Goal: Task Accomplishment & Management: Use online tool/utility

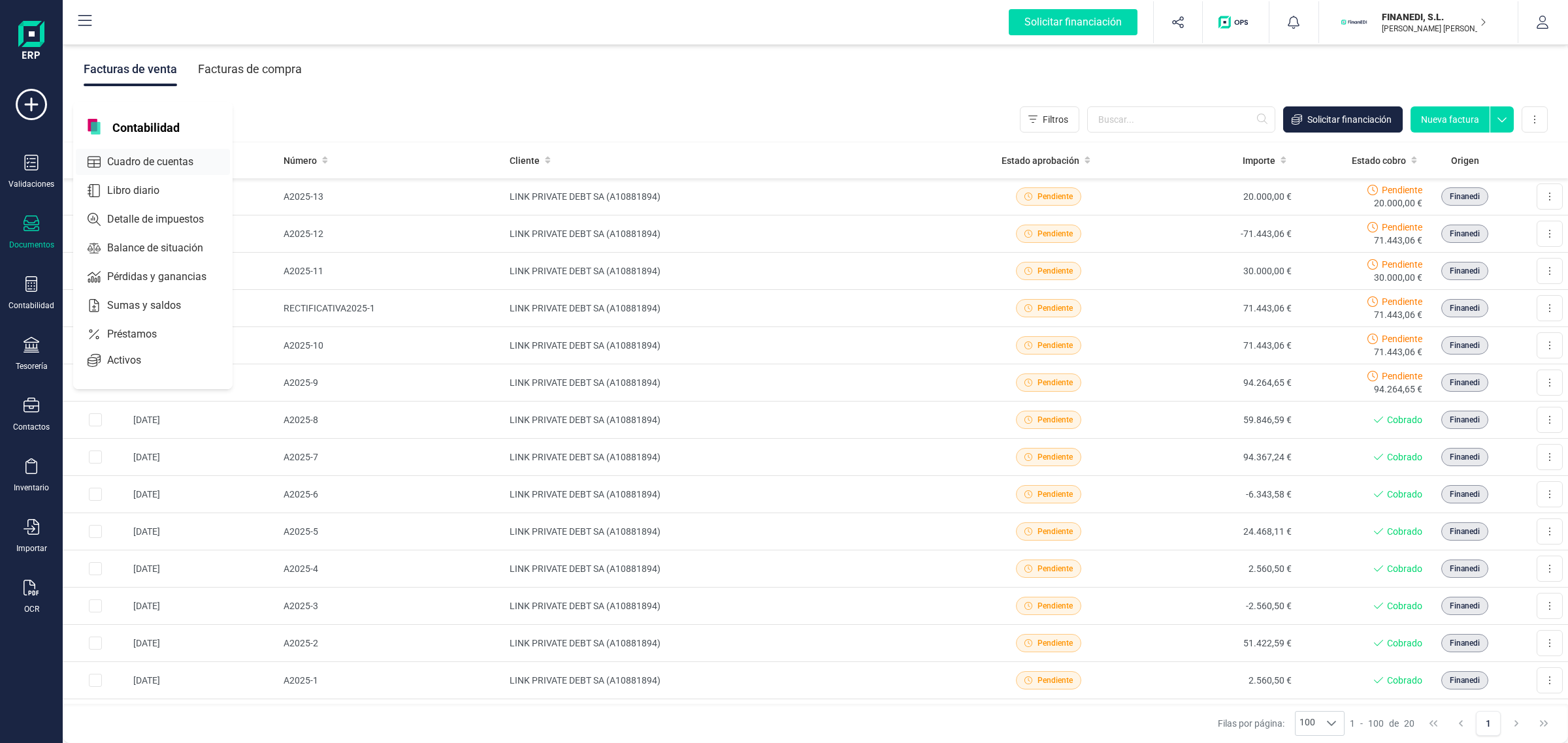
click at [167, 164] on span "Cuadro de cuentas" at bounding box center [159, 162] width 115 height 16
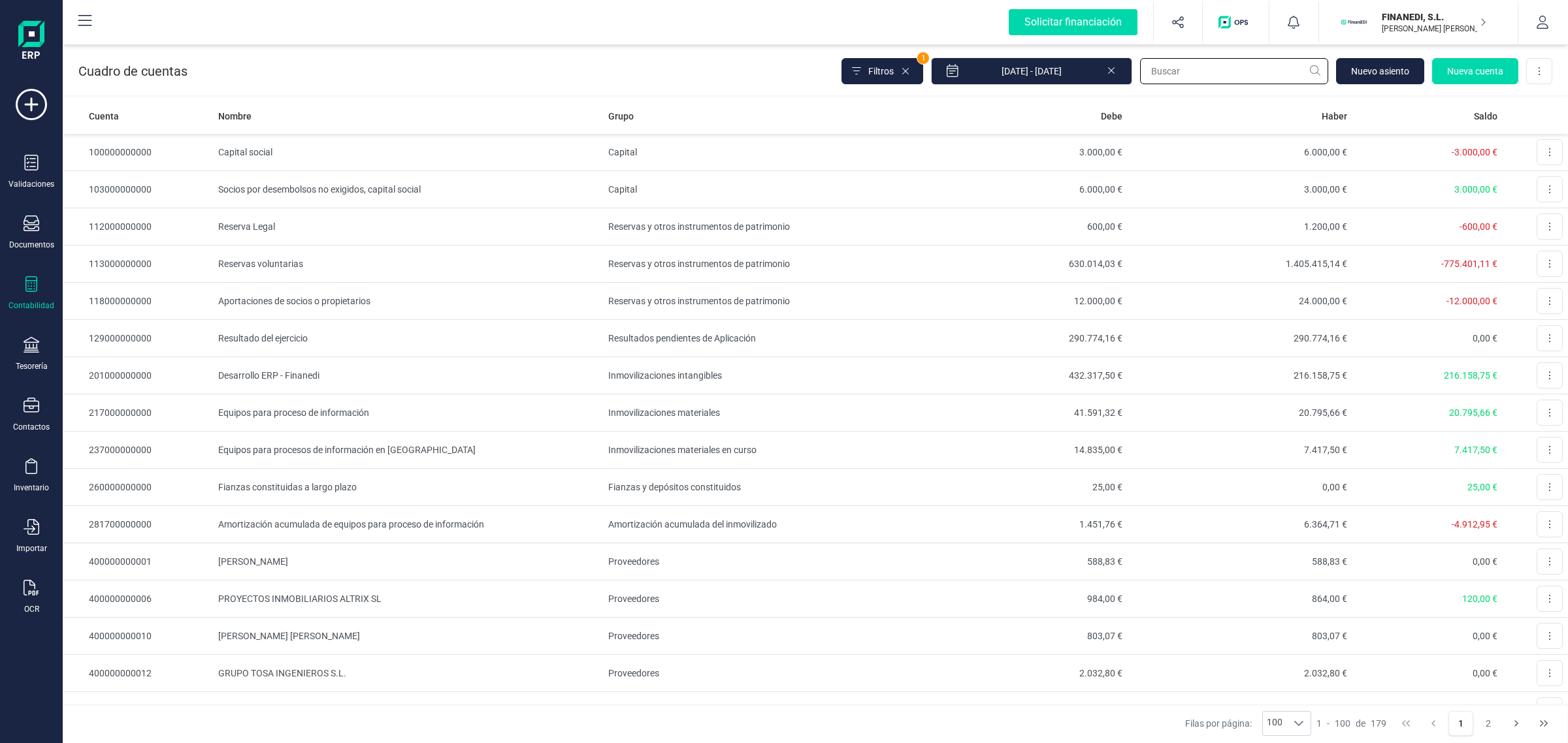
click at [1211, 78] on input "text" at bounding box center [1234, 71] width 188 height 26
paste input "521000000001"
type input "521000000001"
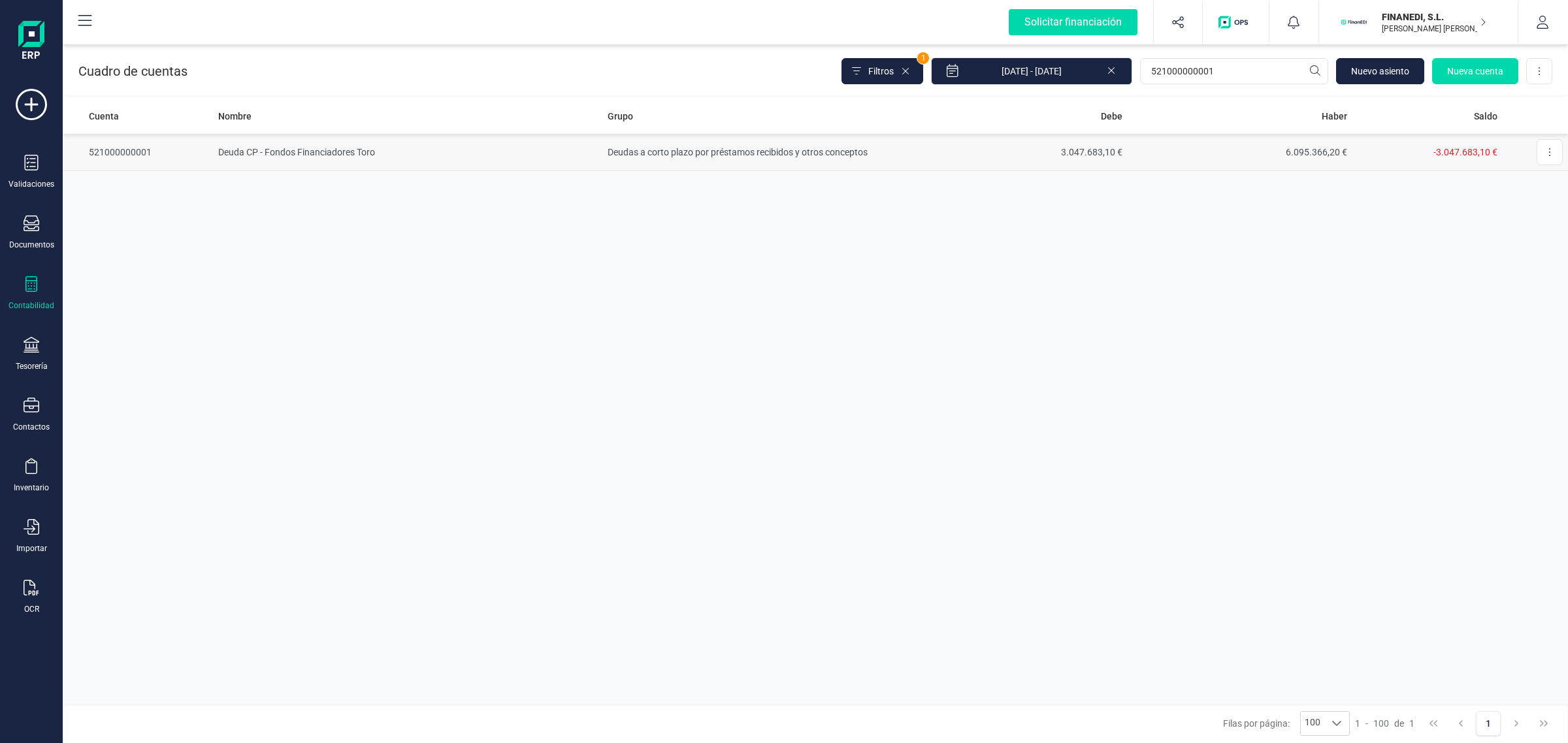
click at [703, 156] on td "Deudas a corto plazo por préstamos recibidos y otros conceptos" at bounding box center [753, 152] width 300 height 37
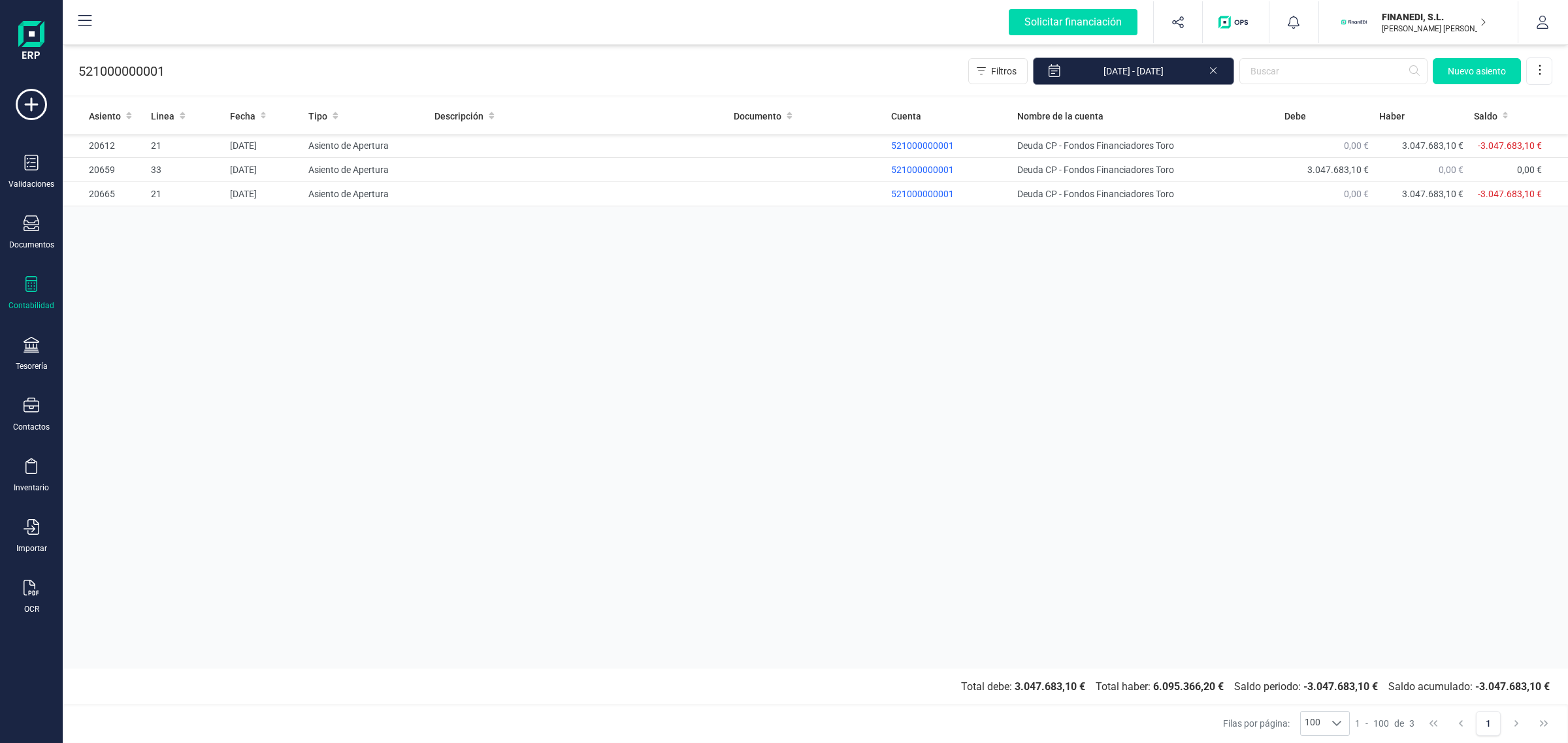
click at [1217, 76] on input "[DATE] - [DATE]" at bounding box center [1133, 71] width 201 height 27
click at [1212, 70] on icon at bounding box center [1213, 70] width 6 height 6
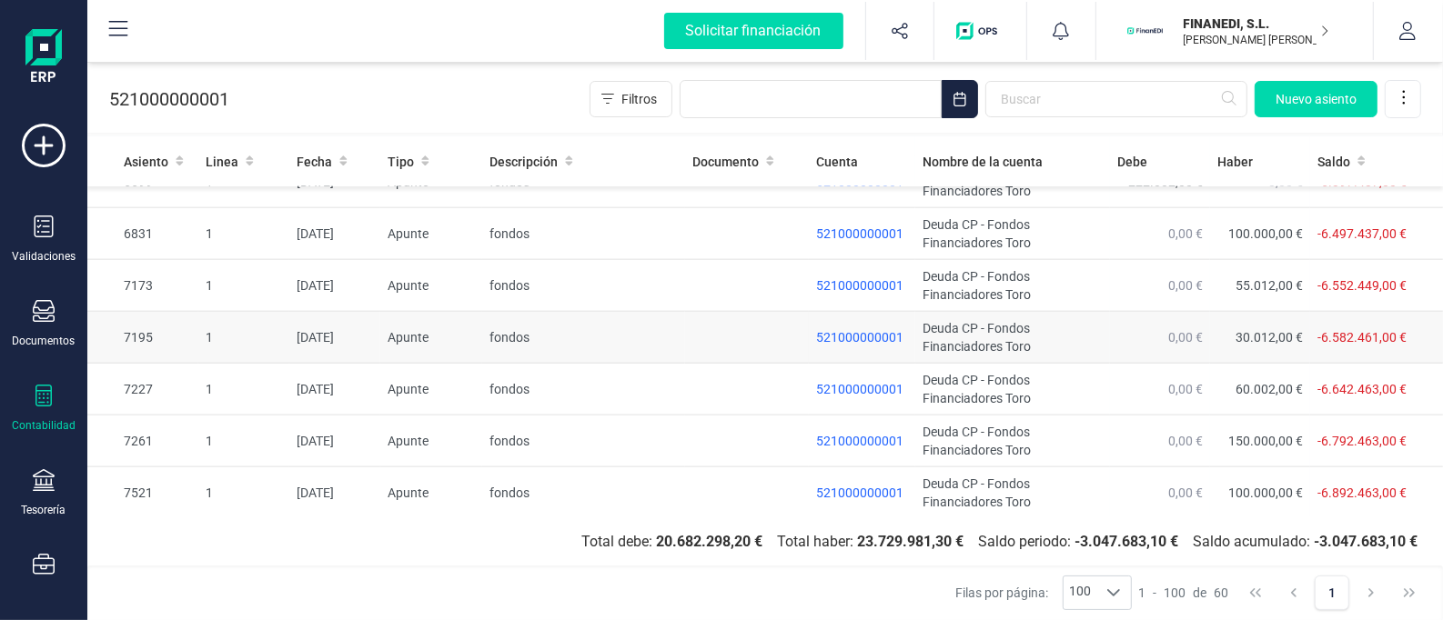
scroll to position [1251, 0]
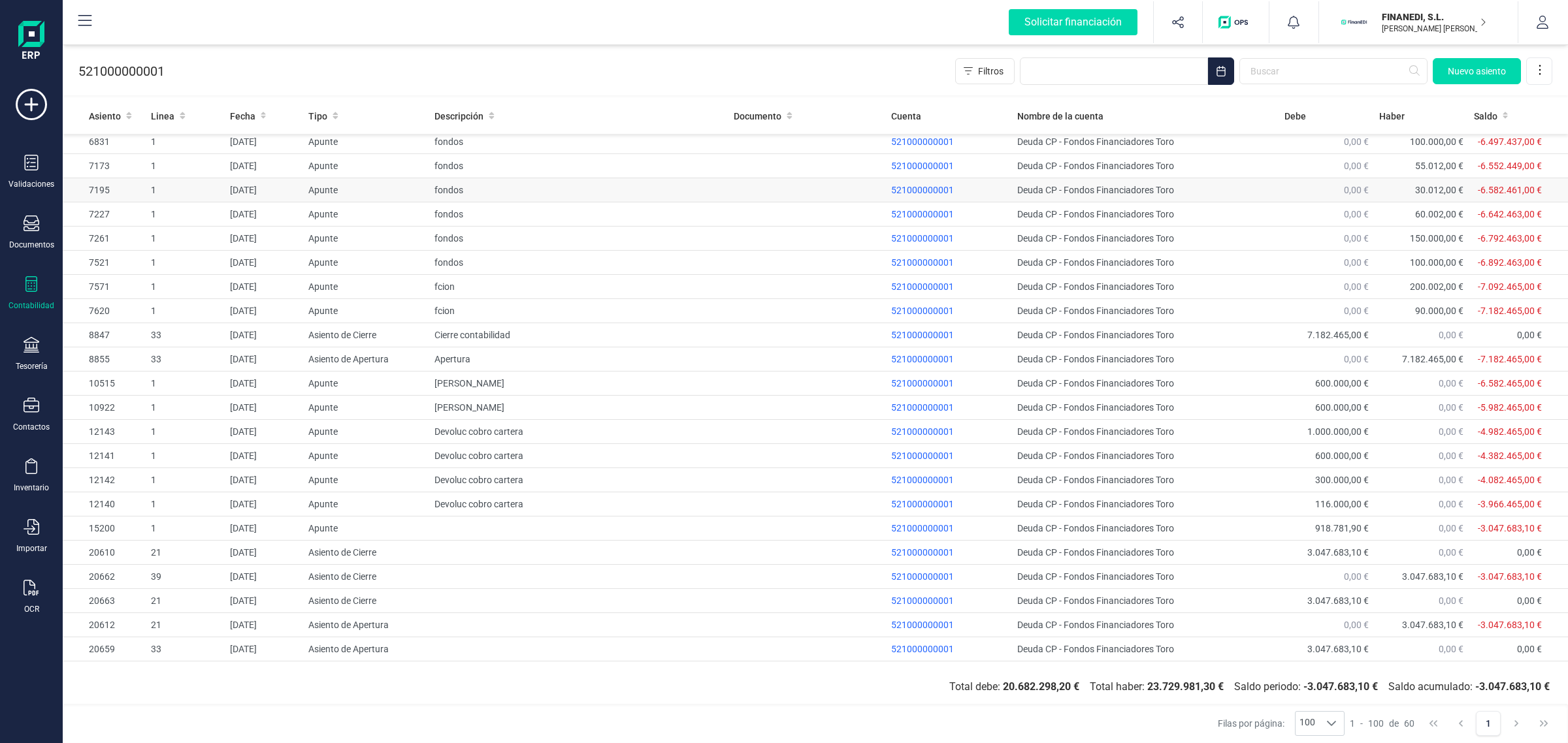
click at [645, 201] on td "fondos" at bounding box center [579, 190] width 300 height 24
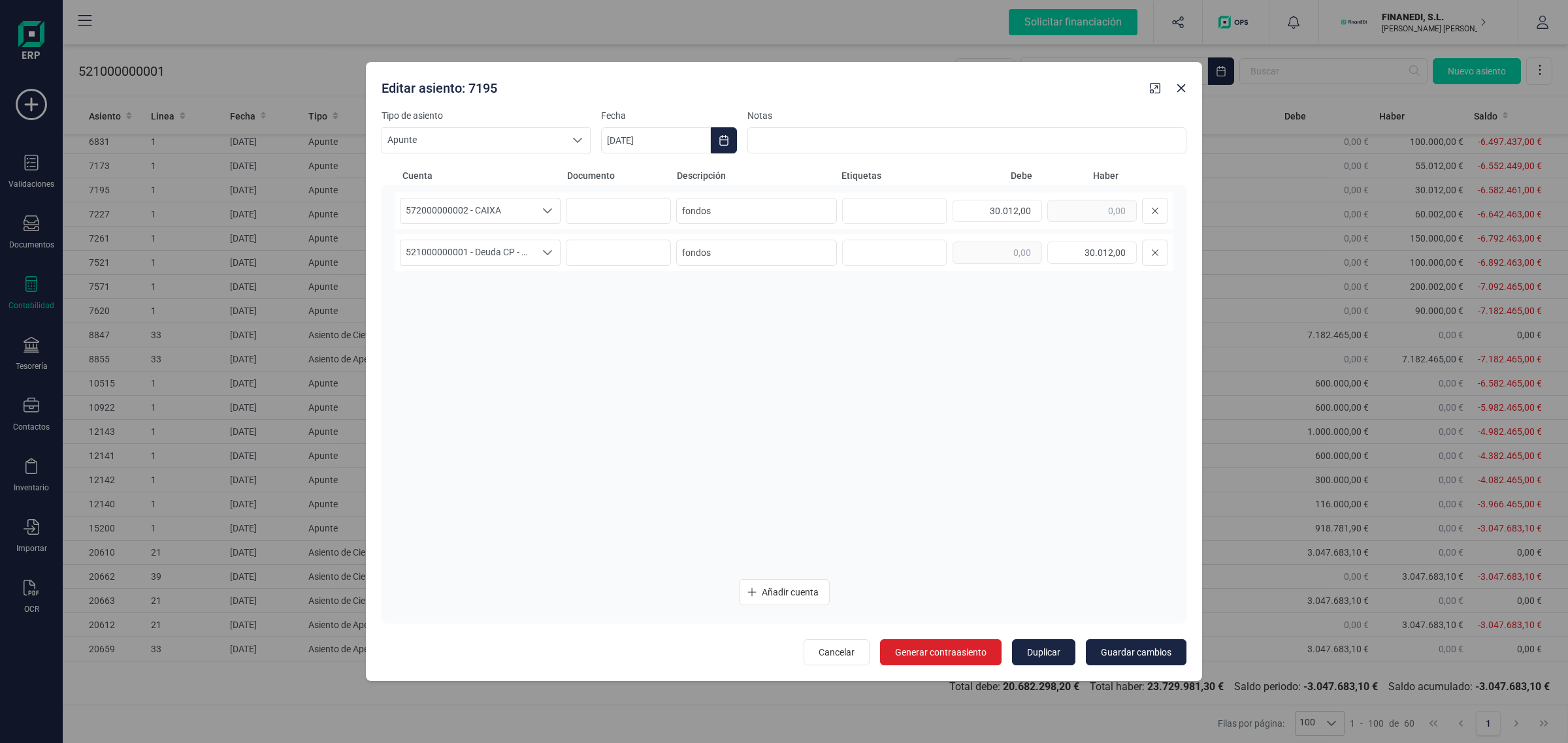
drag, startPoint x: 1524, startPoint y: 0, endPoint x: 1039, endPoint y: 93, distance: 493.8
click at [1039, 93] on div "Editar asiento: 7195" at bounding box center [761, 85] width 769 height 24
click at [1179, 90] on icon "button" at bounding box center [1182, 88] width 9 height 9
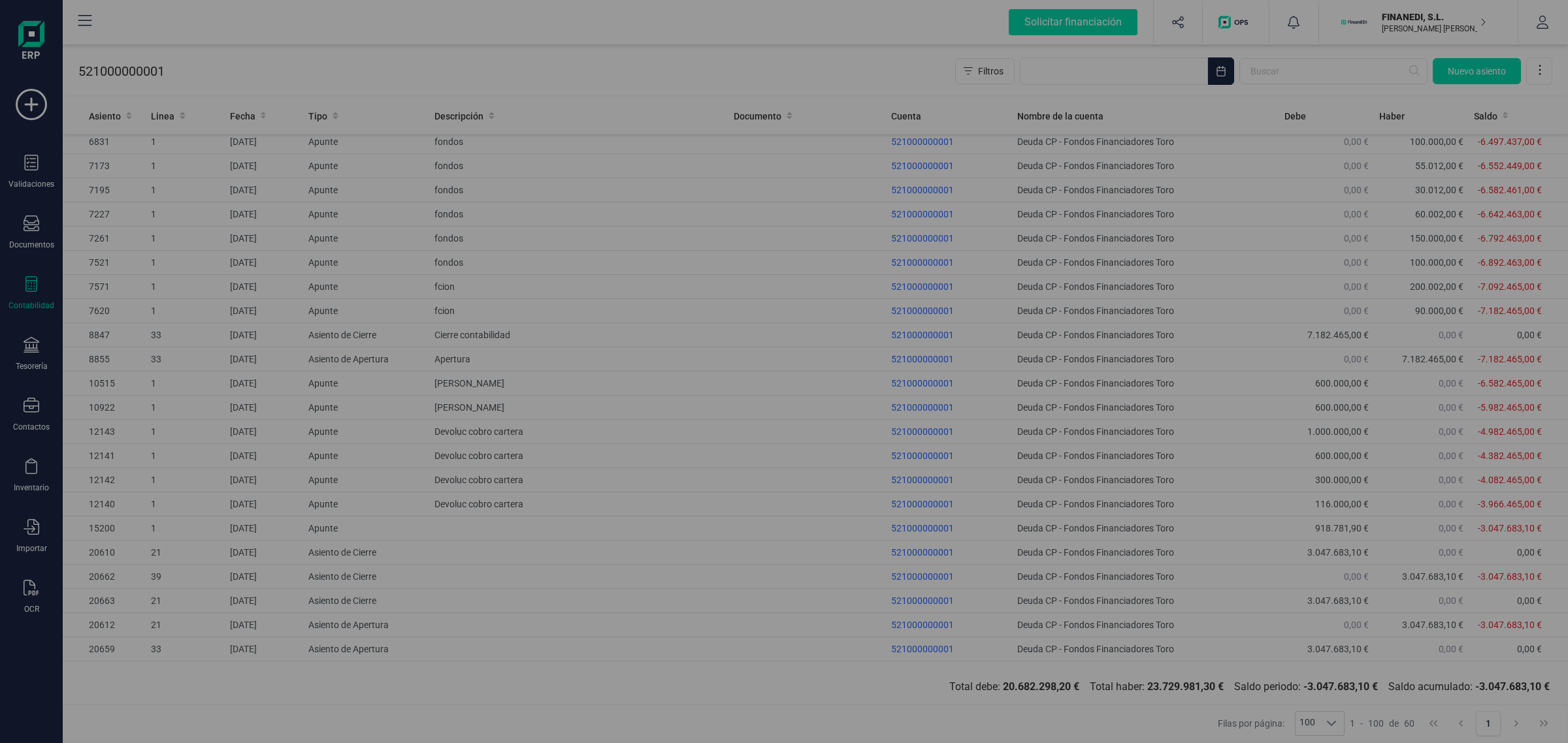
type input "[DATE]"
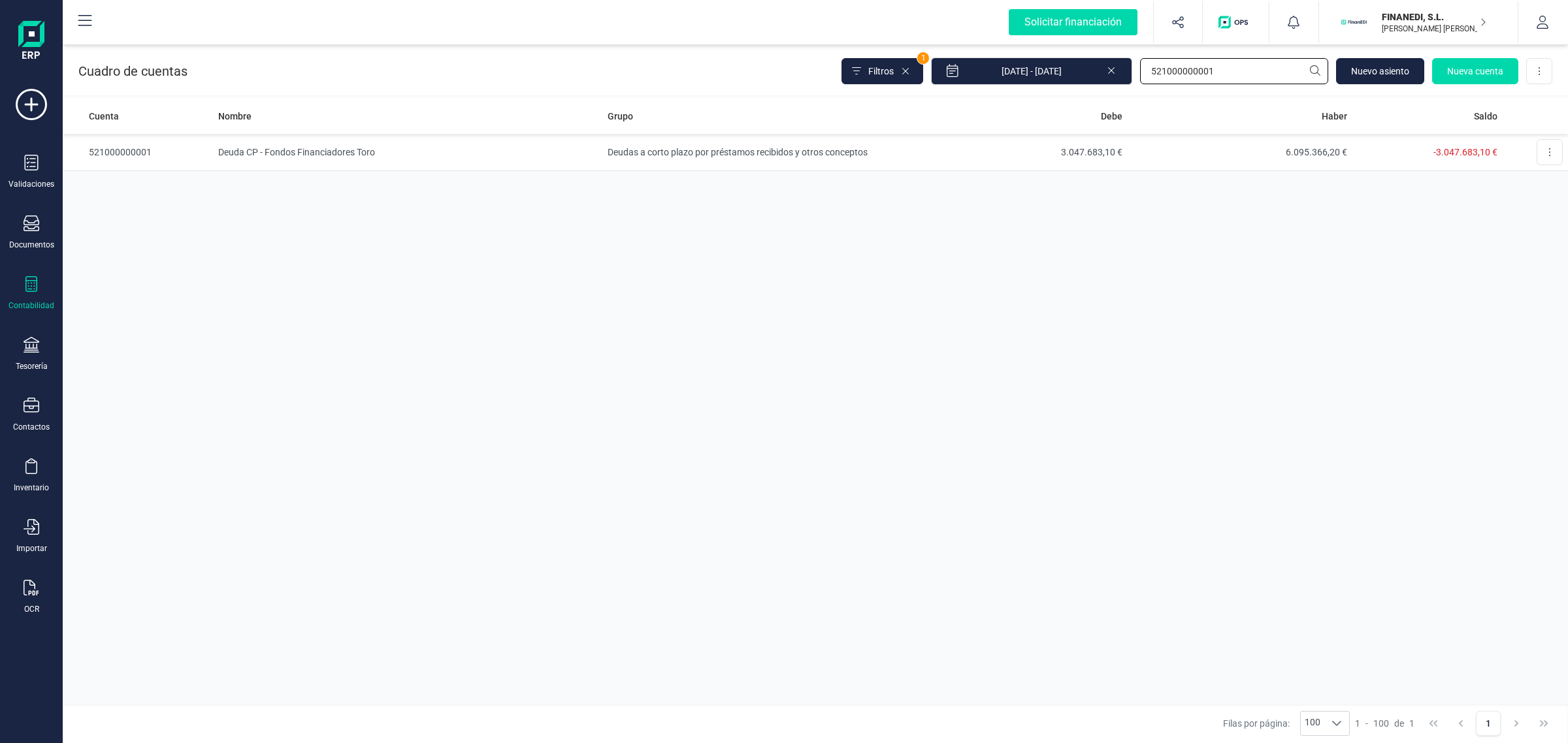
click at [1108, 64] on div "Filtros 1 [DATE] - [DATE] 521000000001 [GEOGRAPHIC_DATA] Nueva cuenta Descargar…" at bounding box center [1197, 71] width 711 height 27
type input "476"
click at [843, 152] on td "Administraciones públicas" at bounding box center [753, 152] width 300 height 37
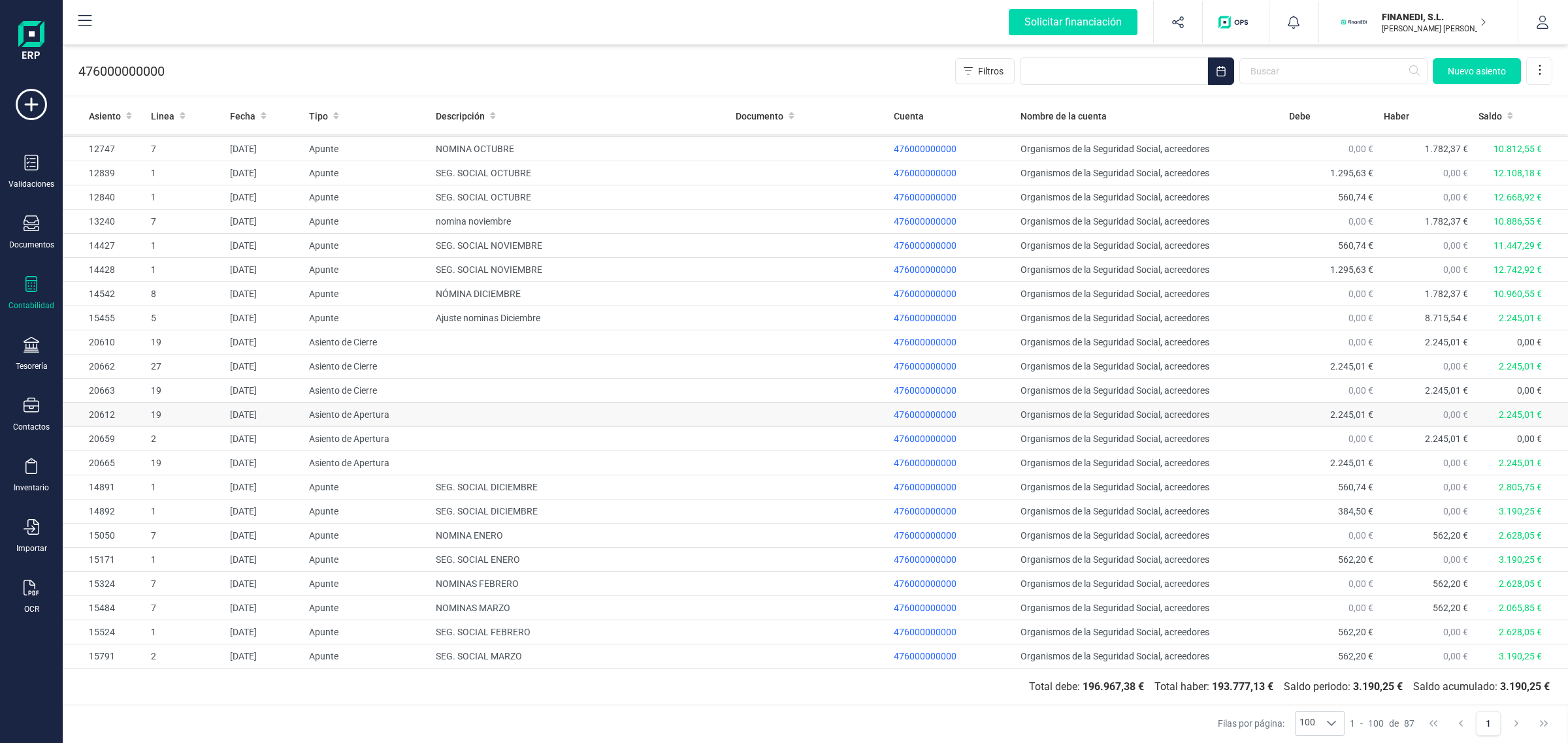
scroll to position [1497, 0]
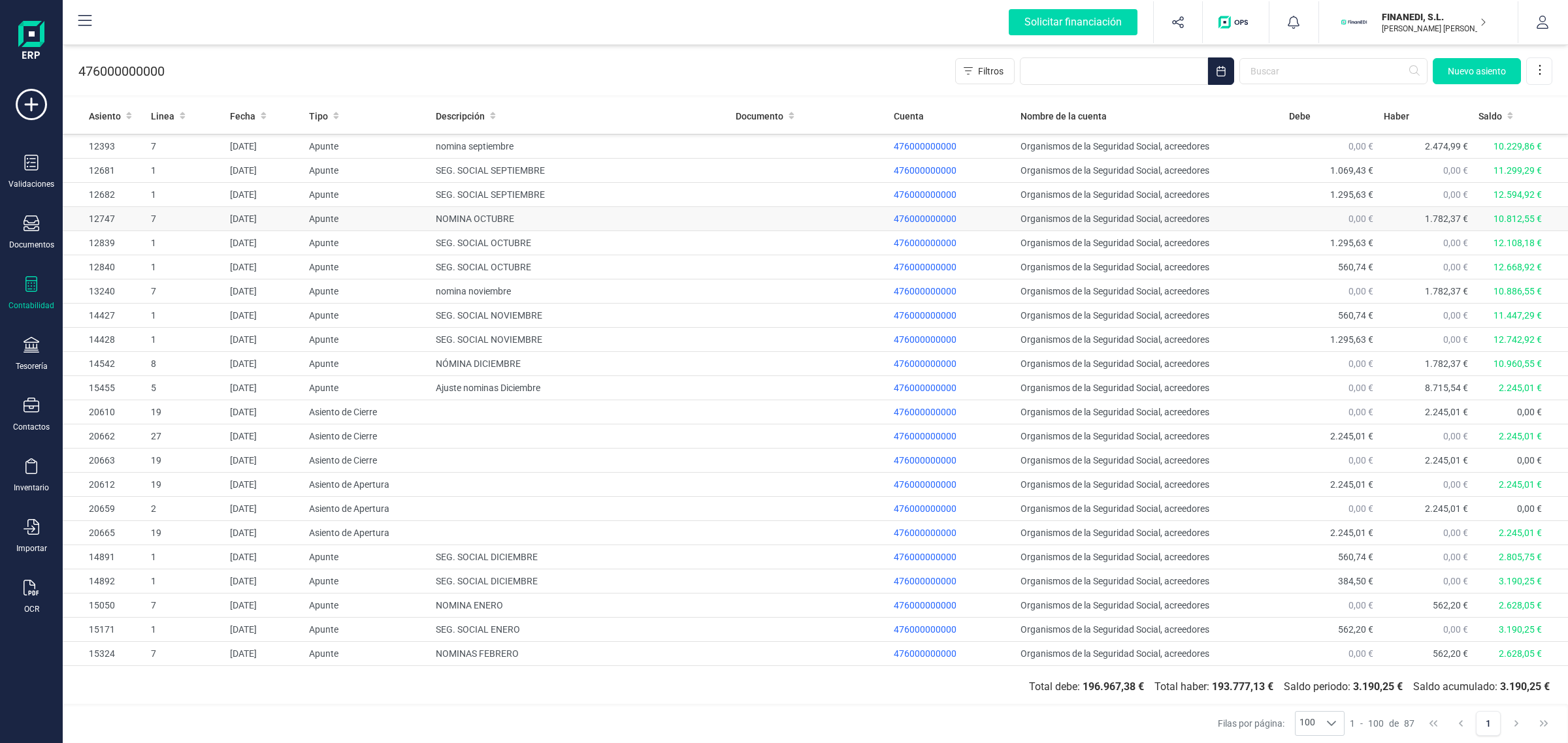
click at [532, 227] on td "NOMINA OCTUBRE" at bounding box center [580, 219] width 300 height 24
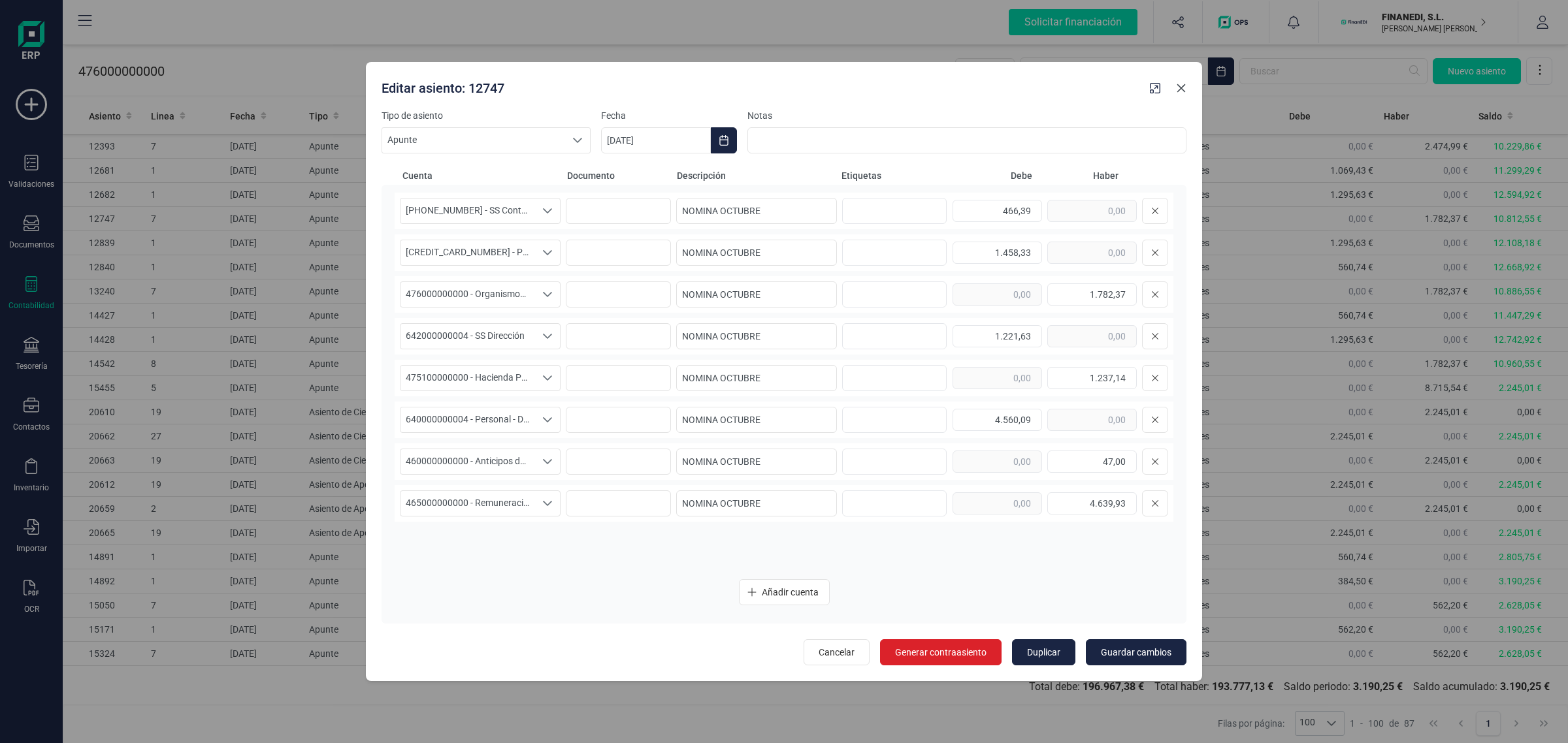
click at [1184, 83] on icon "button" at bounding box center [1181, 88] width 11 height 11
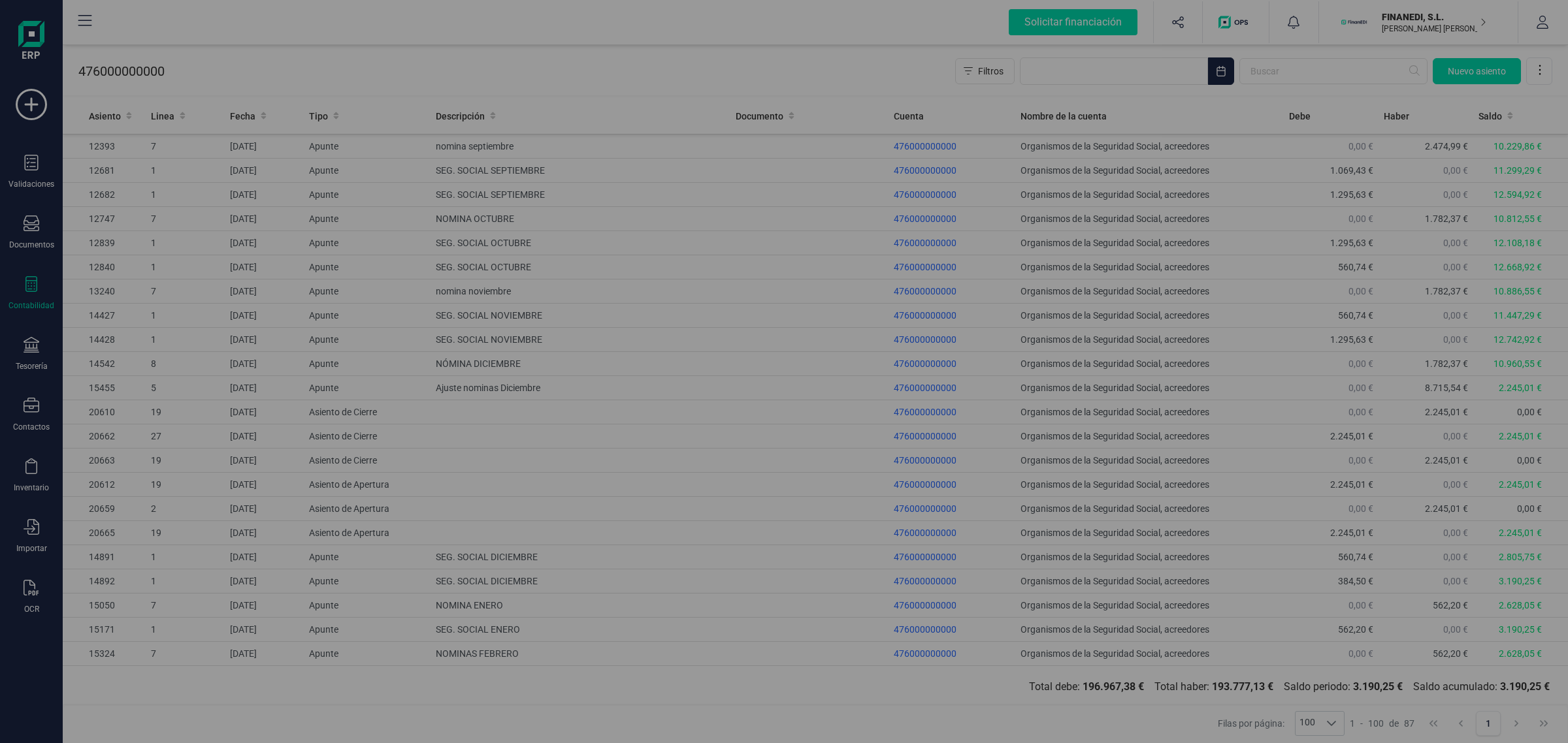
type input "[DATE]"
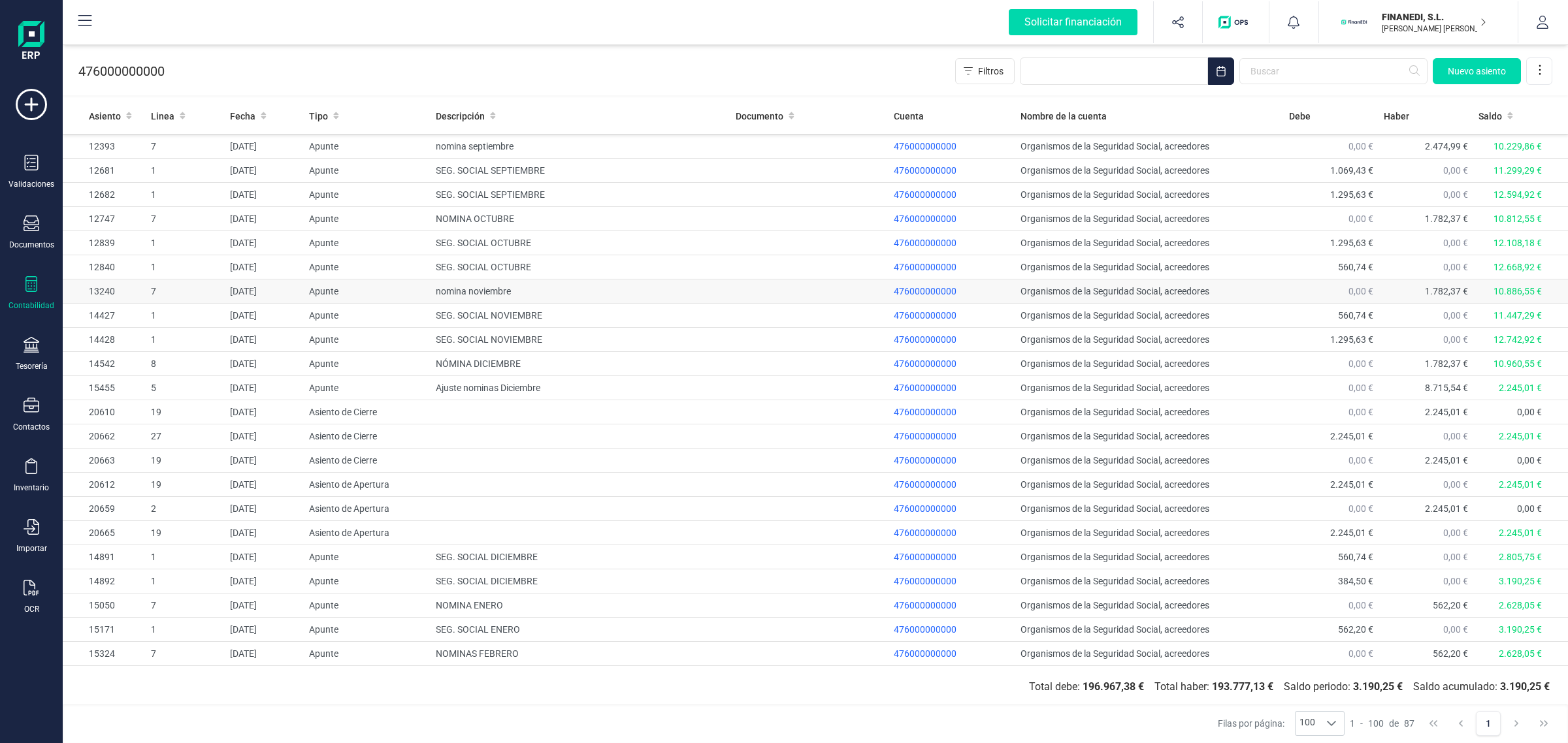
click at [733, 294] on td at bounding box center [809, 291] width 158 height 24
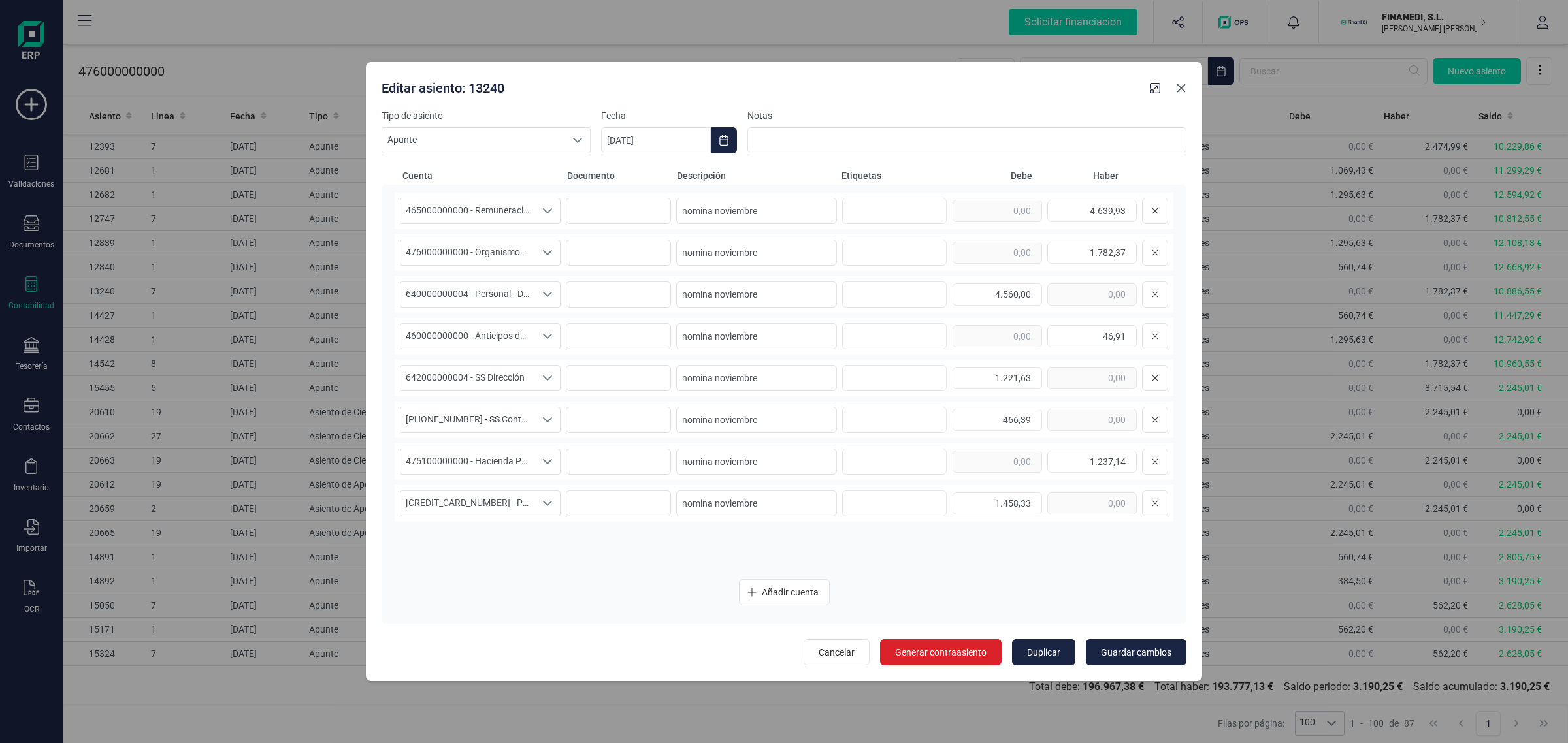
click at [1180, 95] on button "button" at bounding box center [1181, 88] width 21 height 21
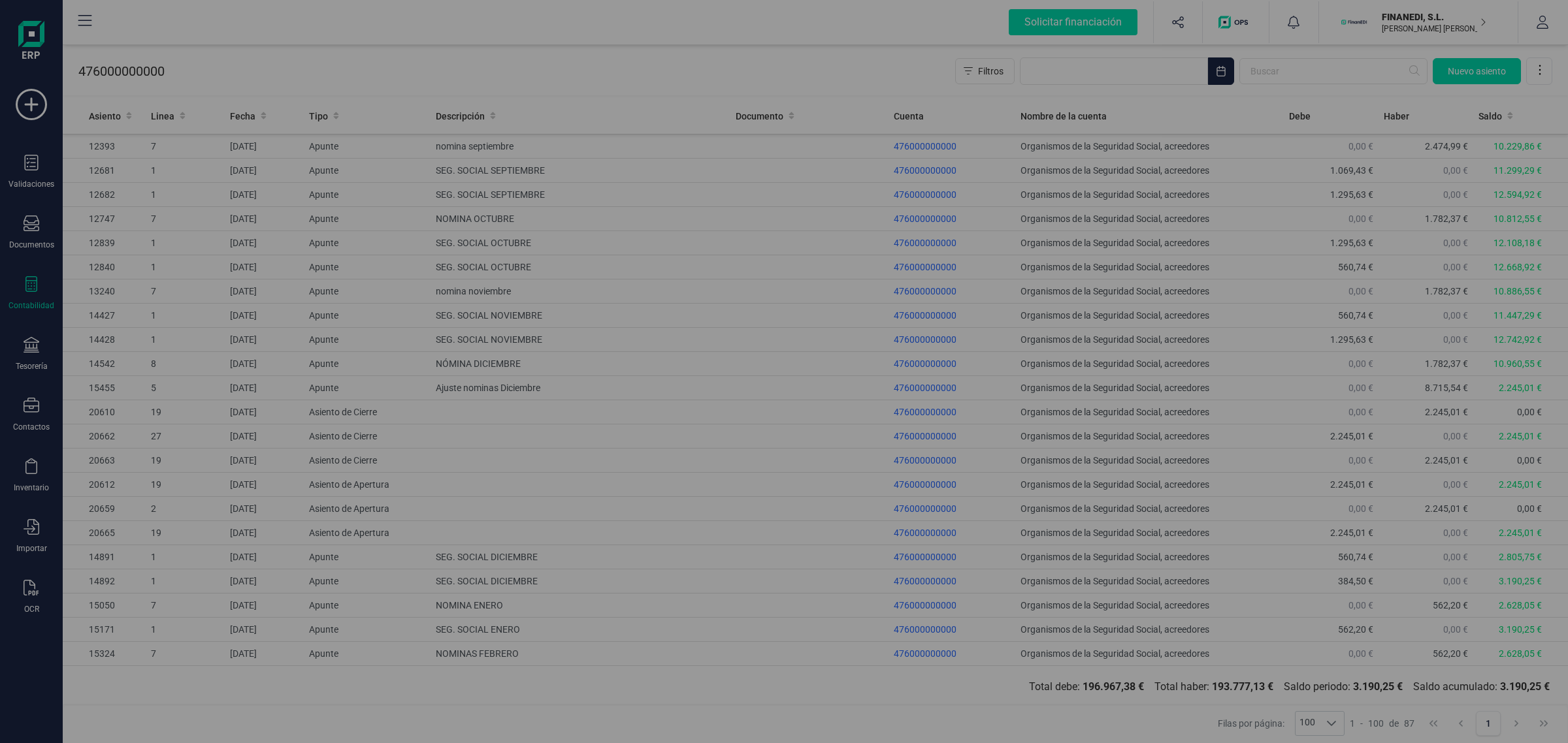
type input "[DATE]"
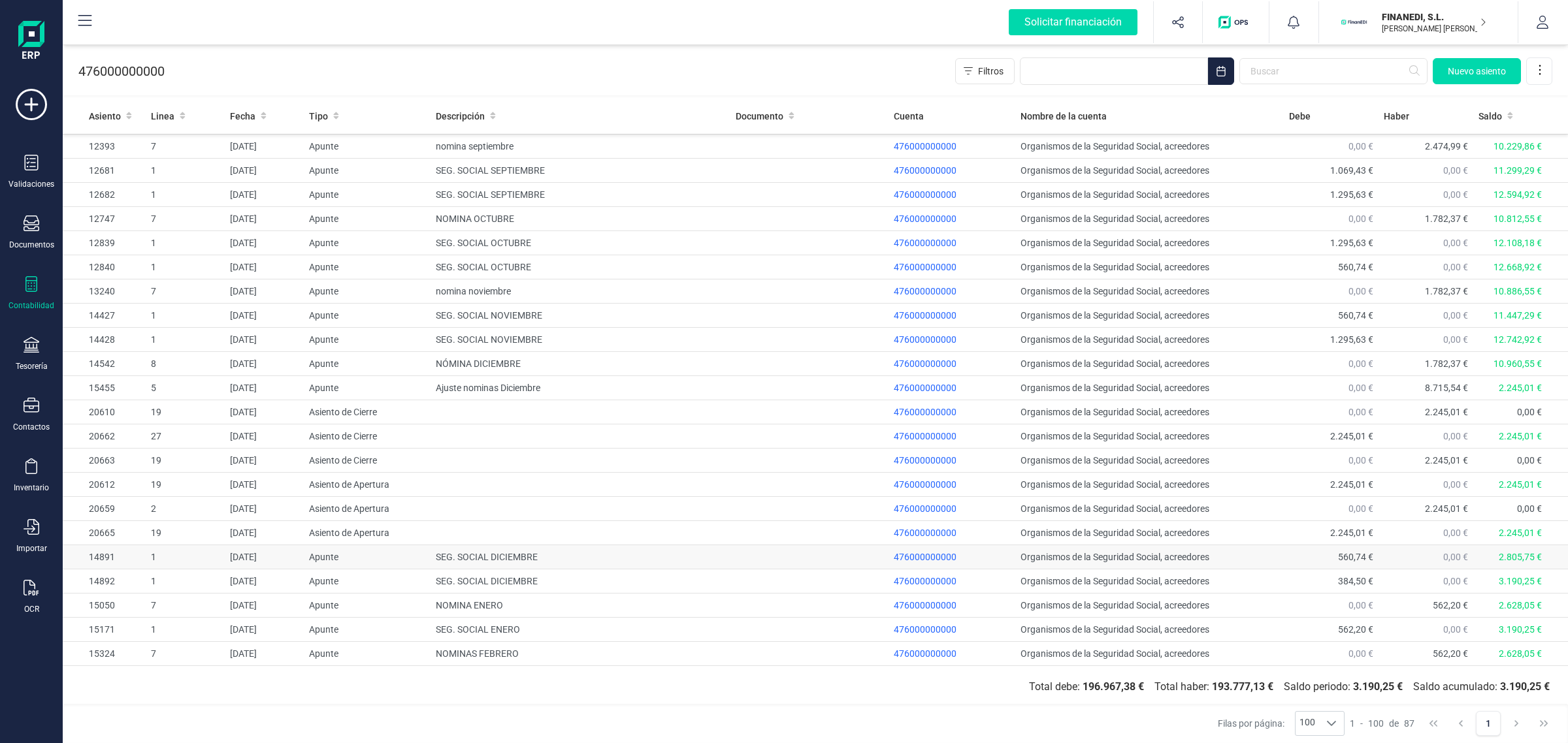
click at [492, 569] on td "SEG. SOCIAL DICIEMBRE" at bounding box center [580, 558] width 300 height 24
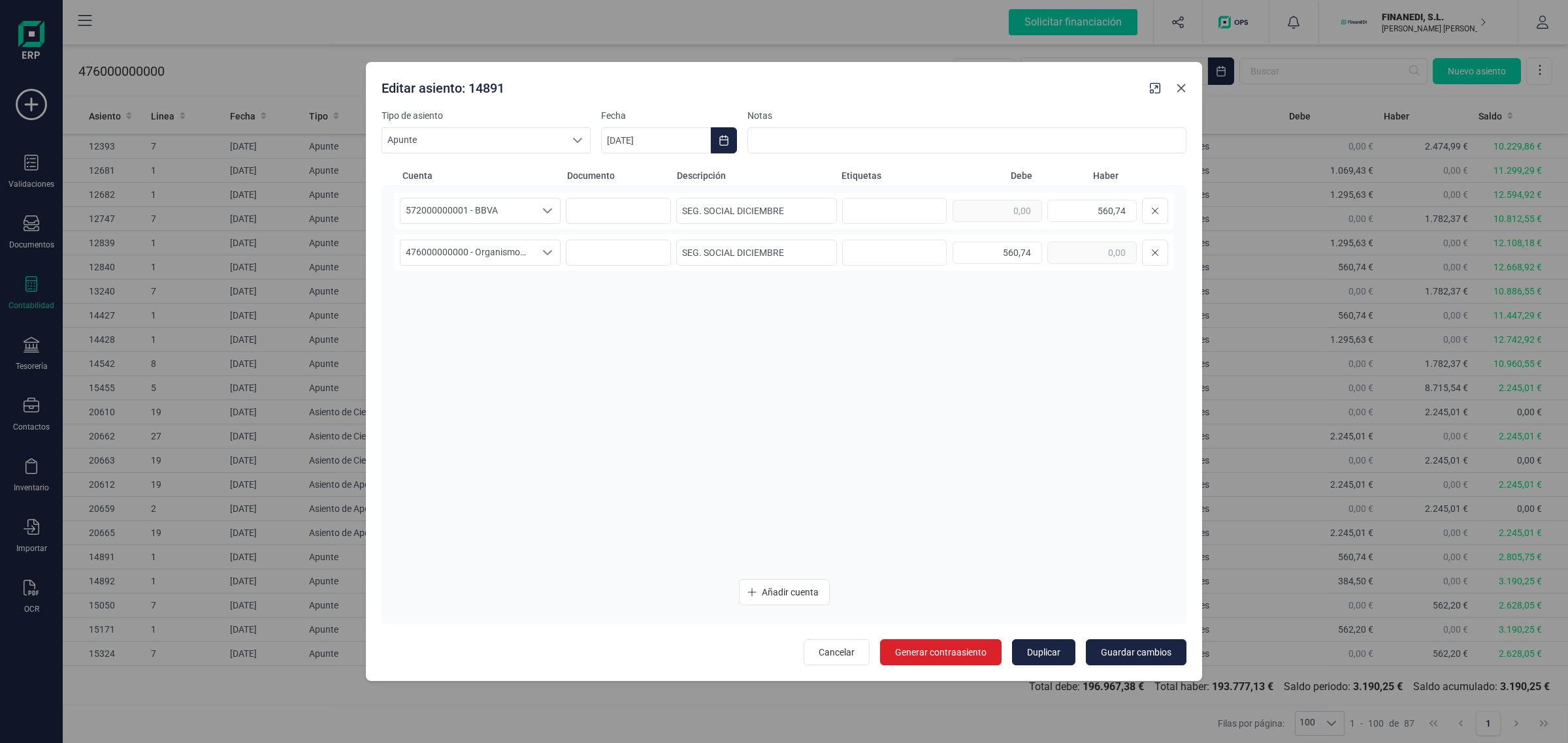
click at [1183, 87] on icon "button" at bounding box center [1181, 88] width 11 height 11
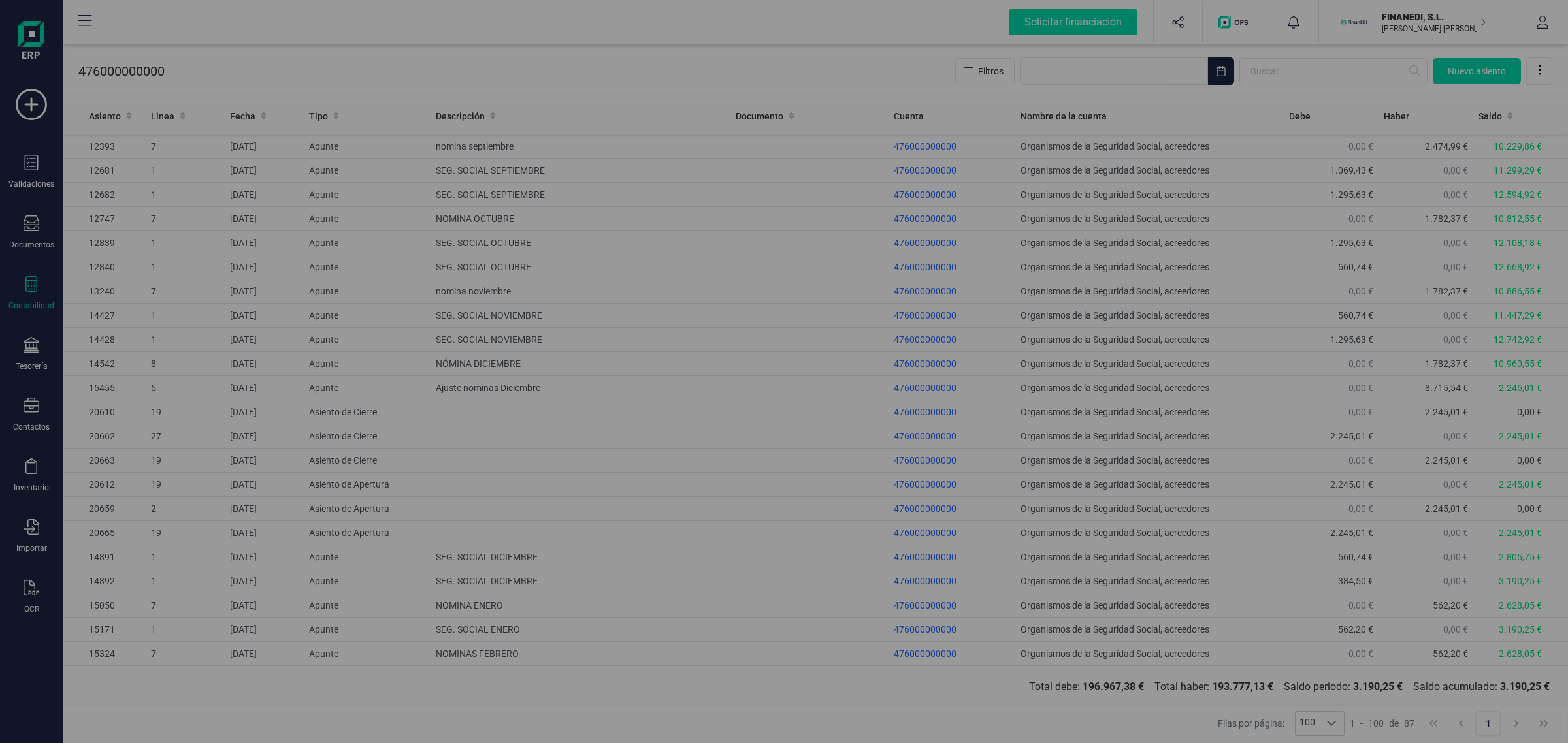
type input "[DATE]"
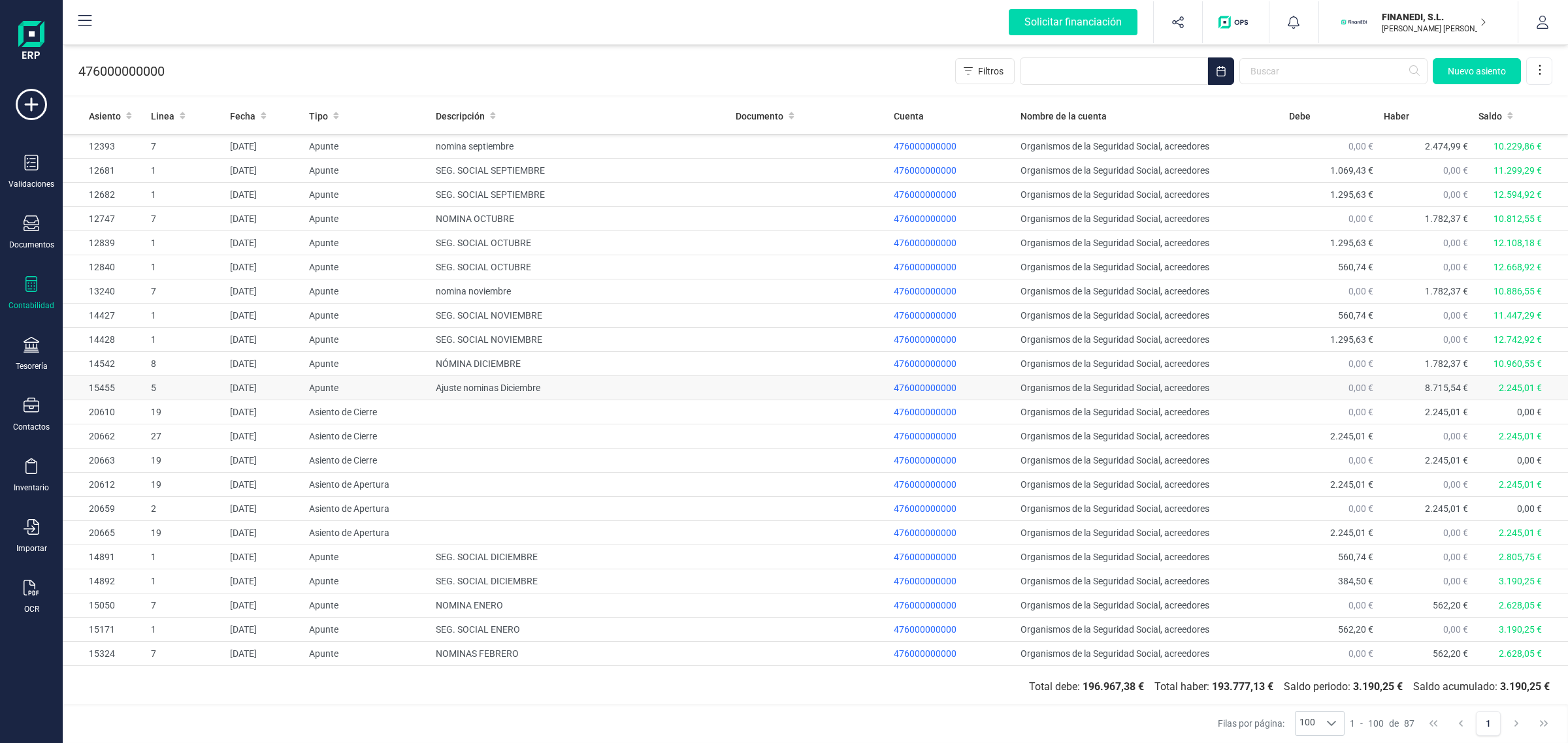
click at [539, 396] on td "Ajuste nominas Diciembre" at bounding box center [580, 388] width 300 height 24
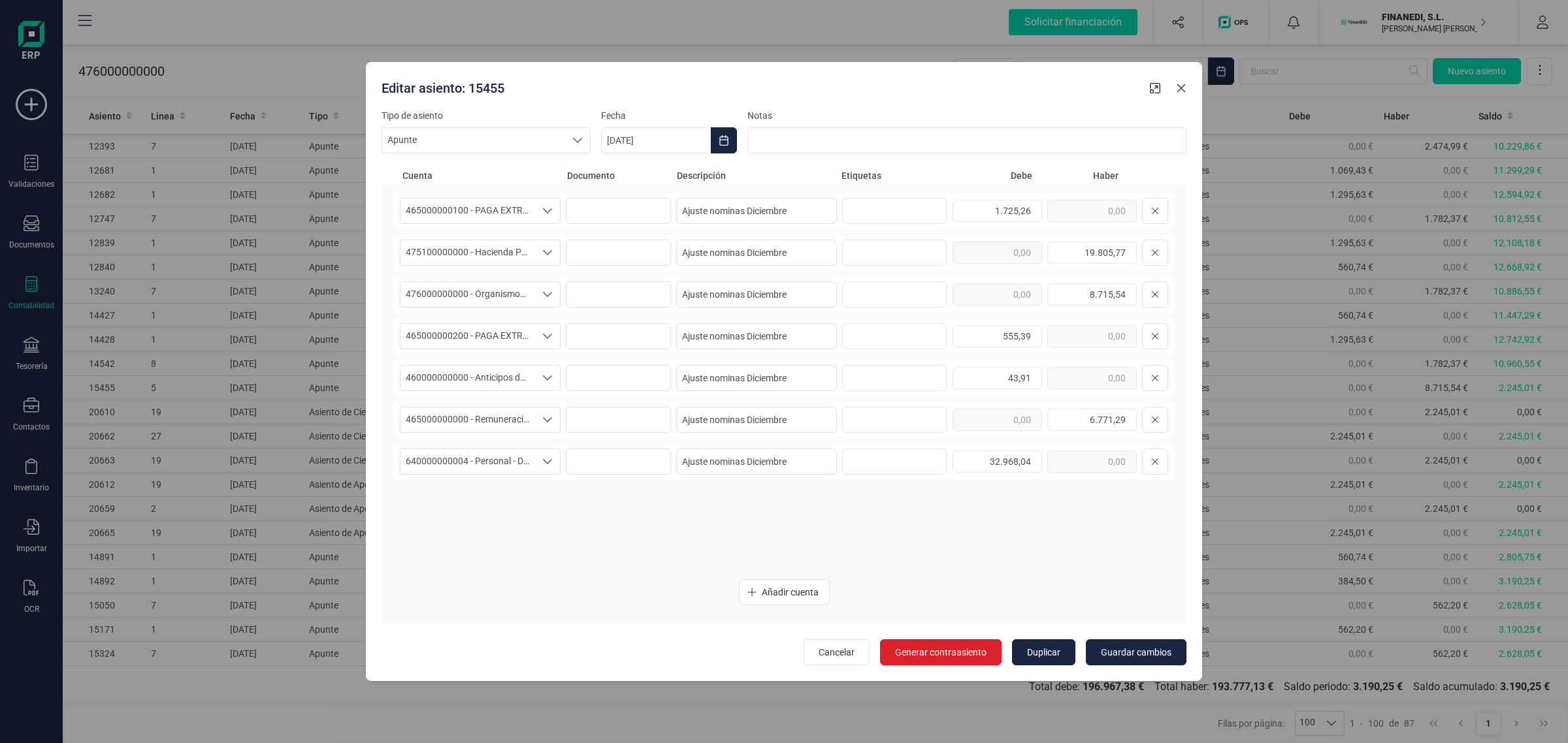
click at [1180, 89] on icon "button" at bounding box center [1182, 88] width 9 height 9
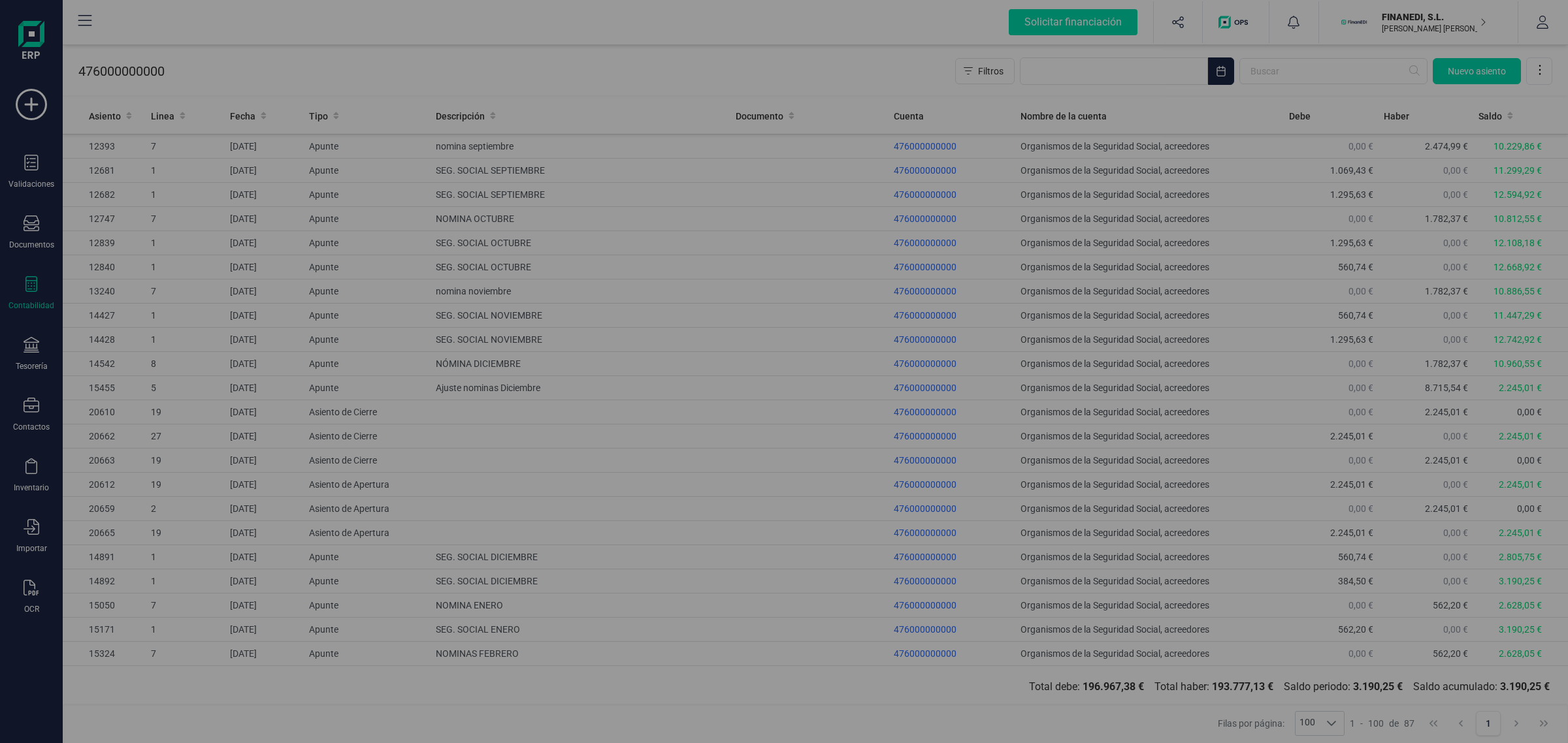
type input "[DATE]"
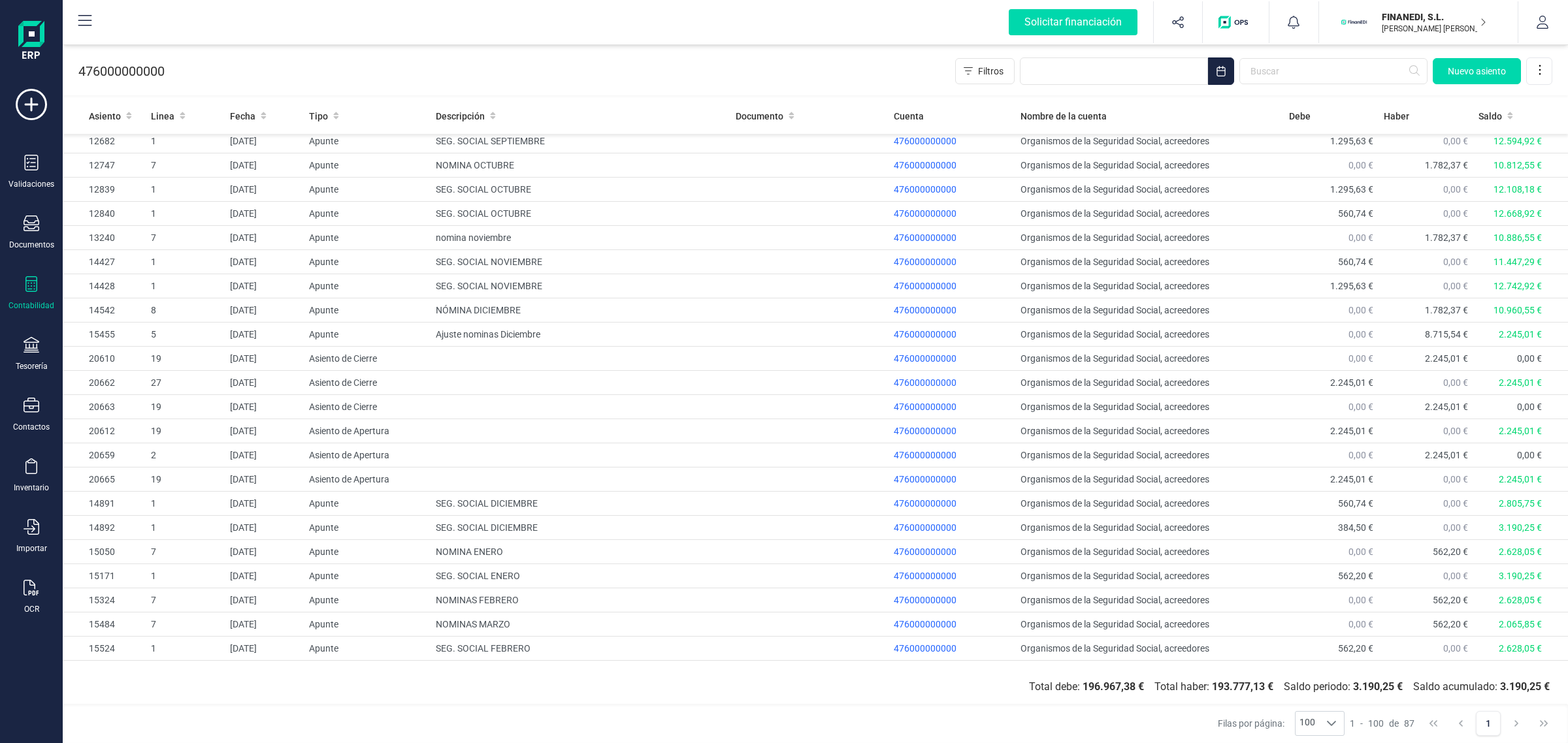
scroll to position [1579, 0]
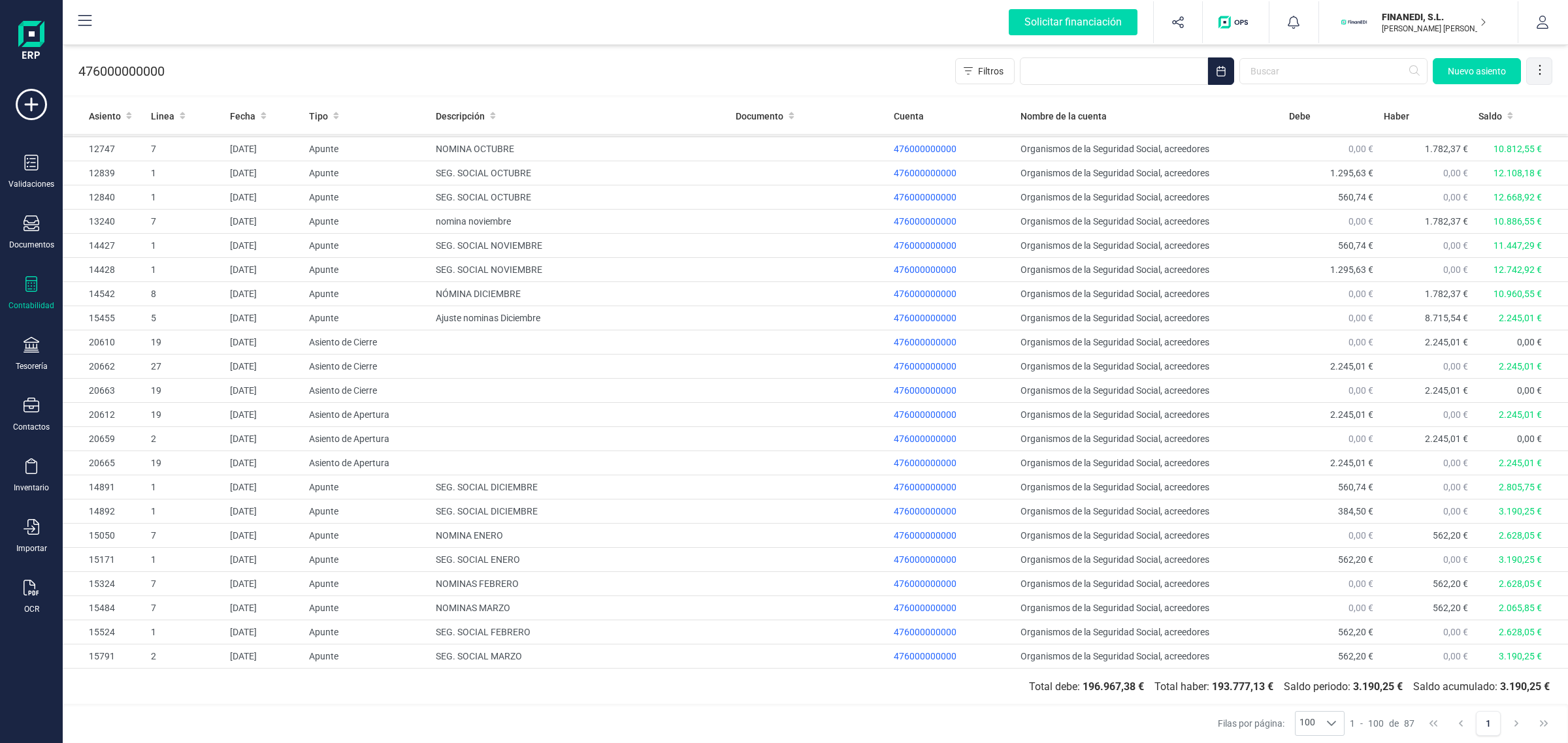
click at [1538, 59] on div at bounding box center [1540, 71] width 26 height 26
click at [1515, 100] on span "Exportar Excel" at bounding box center [1495, 103] width 94 height 11
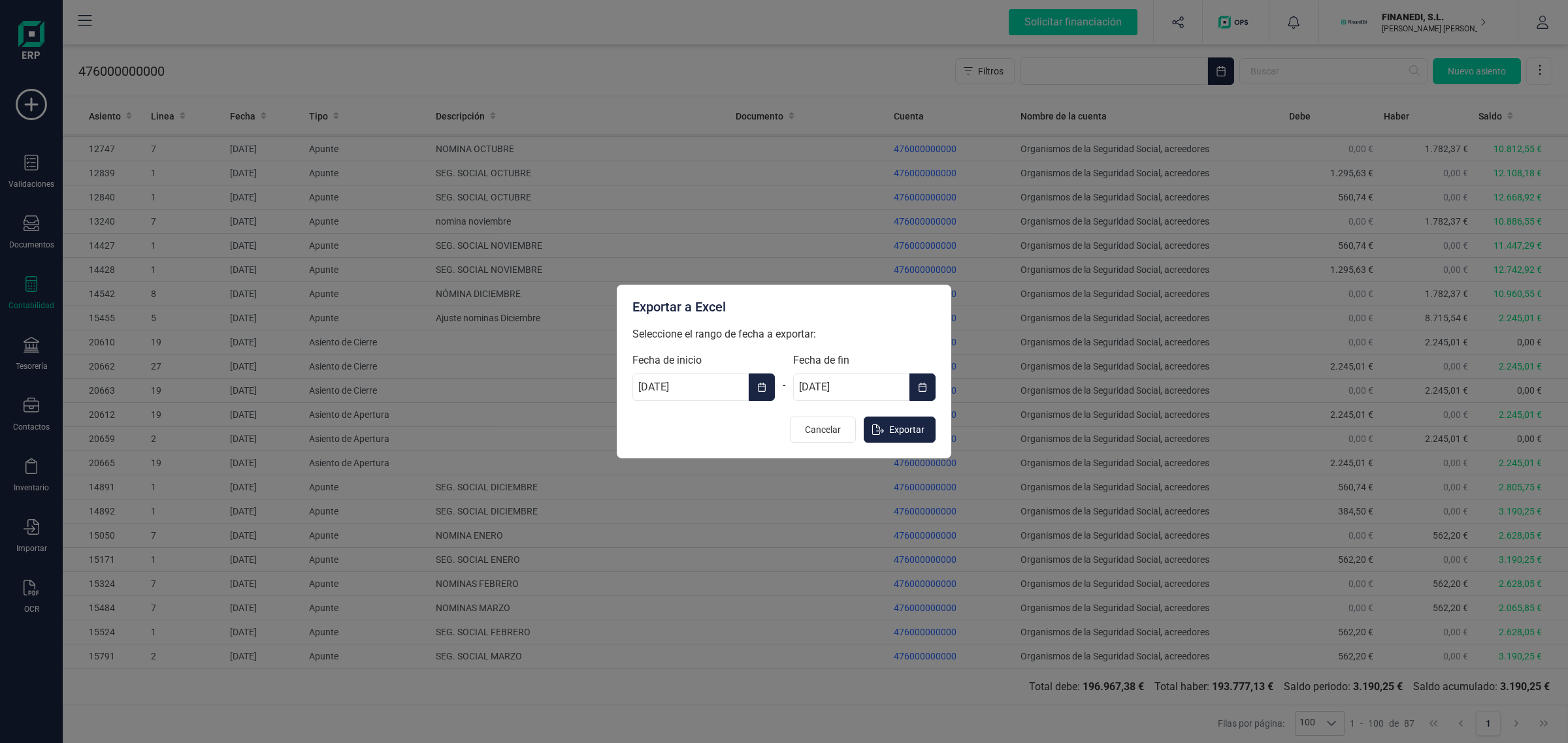
click at [912, 391] on button "Choose Date" at bounding box center [922, 387] width 26 height 27
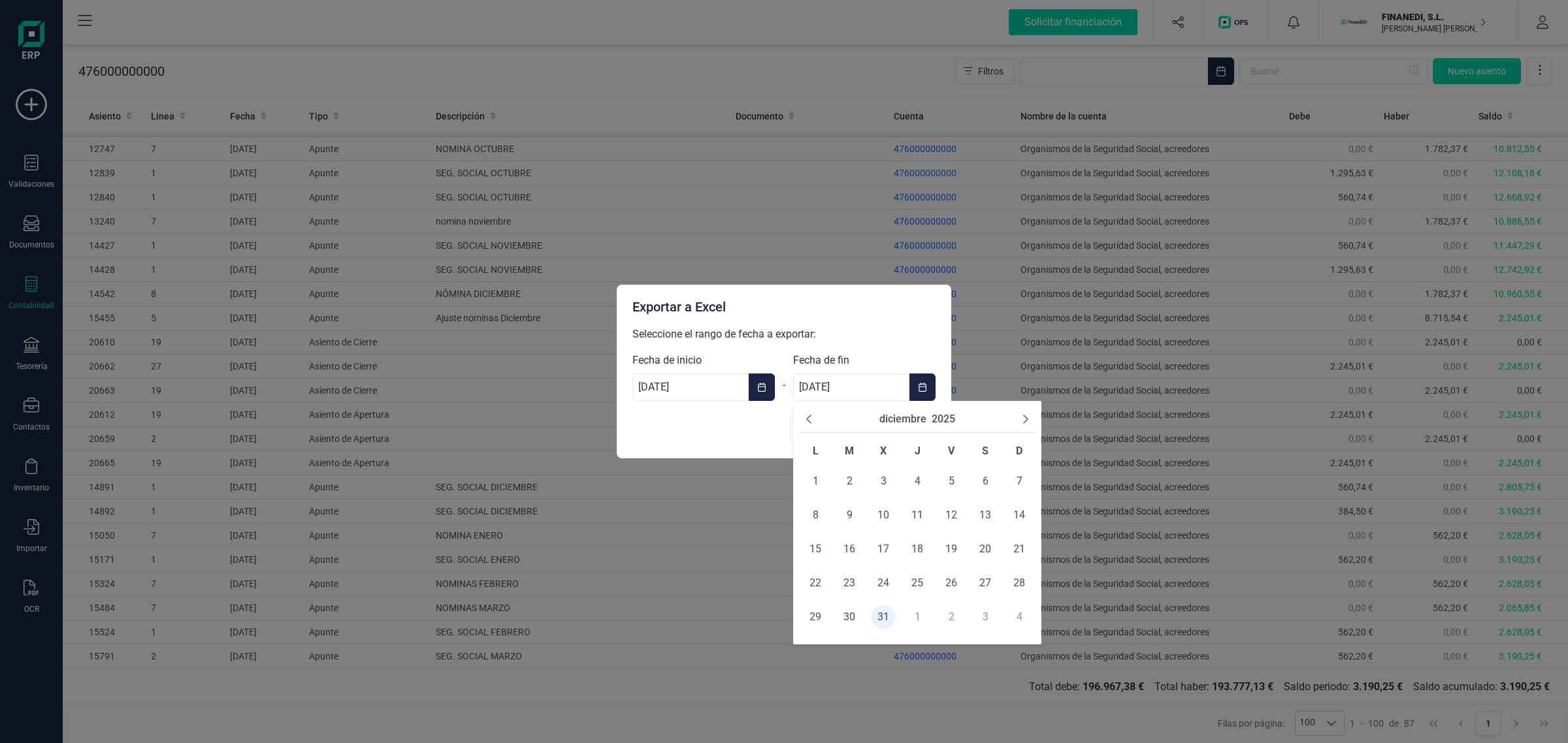
click at [906, 390] on input "[DATE]" at bounding box center [851, 387] width 116 height 27
click at [914, 389] on button "Choose Date" at bounding box center [922, 387] width 26 height 27
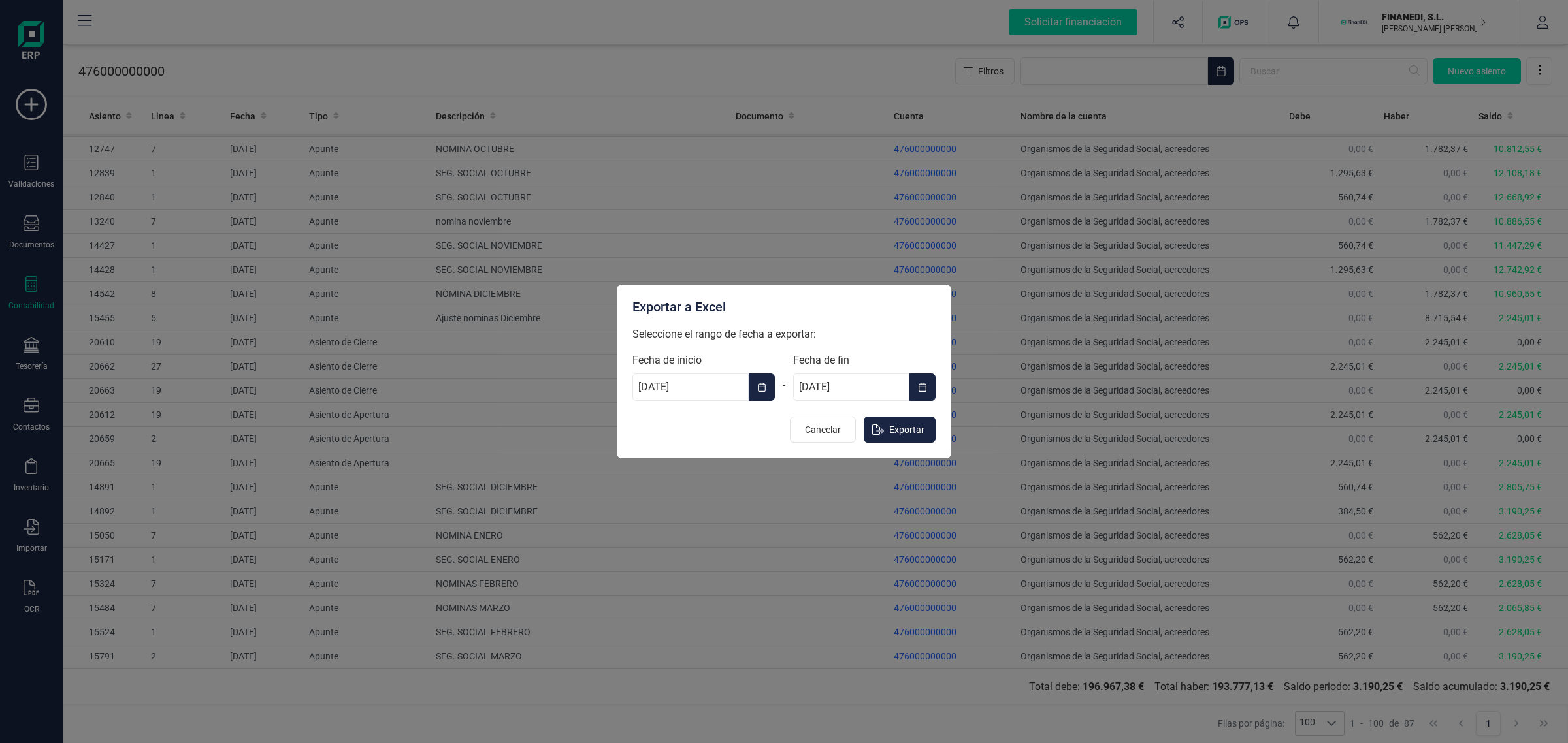
click at [759, 396] on button "Choose Date" at bounding box center [762, 387] width 26 height 27
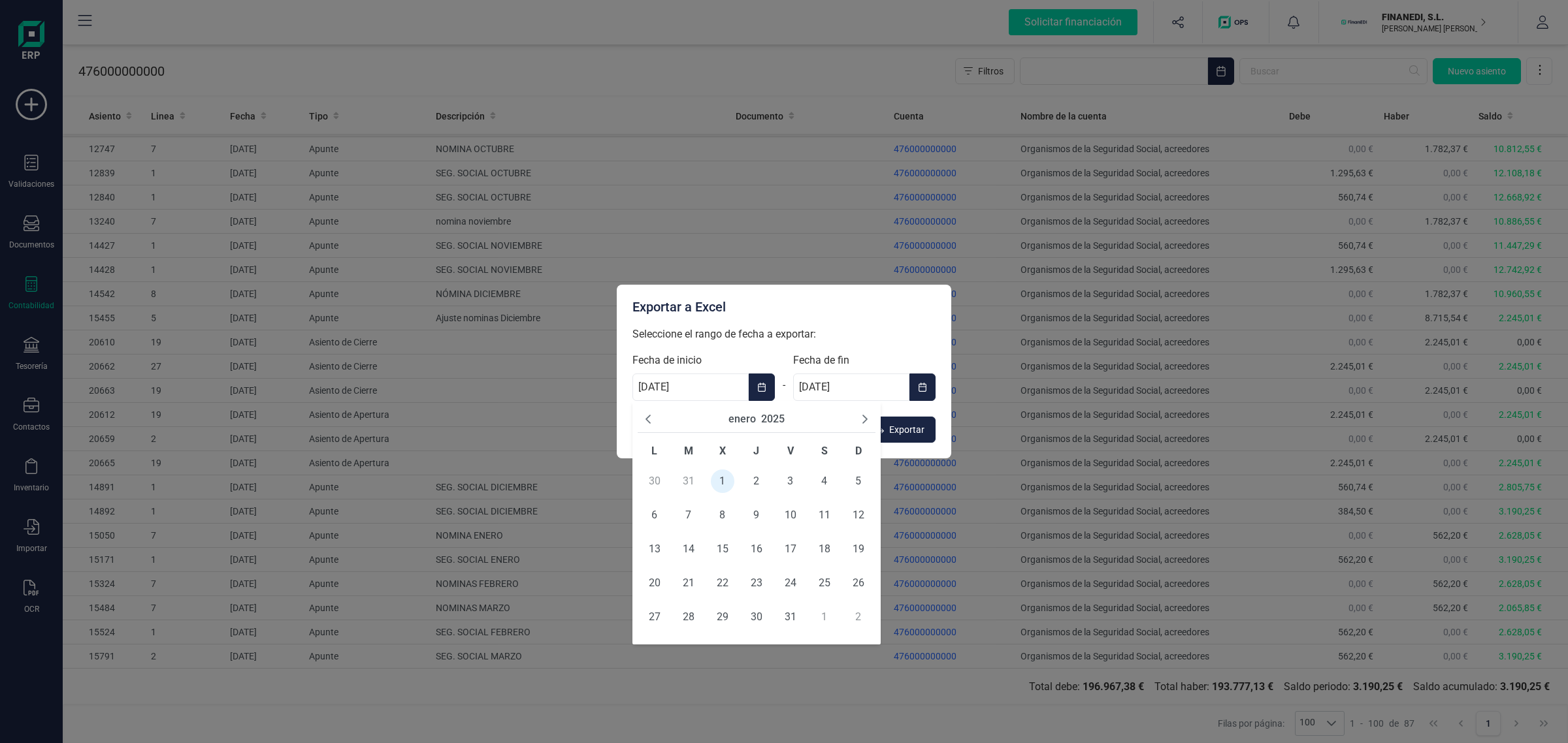
click at [741, 423] on button "enero" at bounding box center [742, 419] width 27 height 16
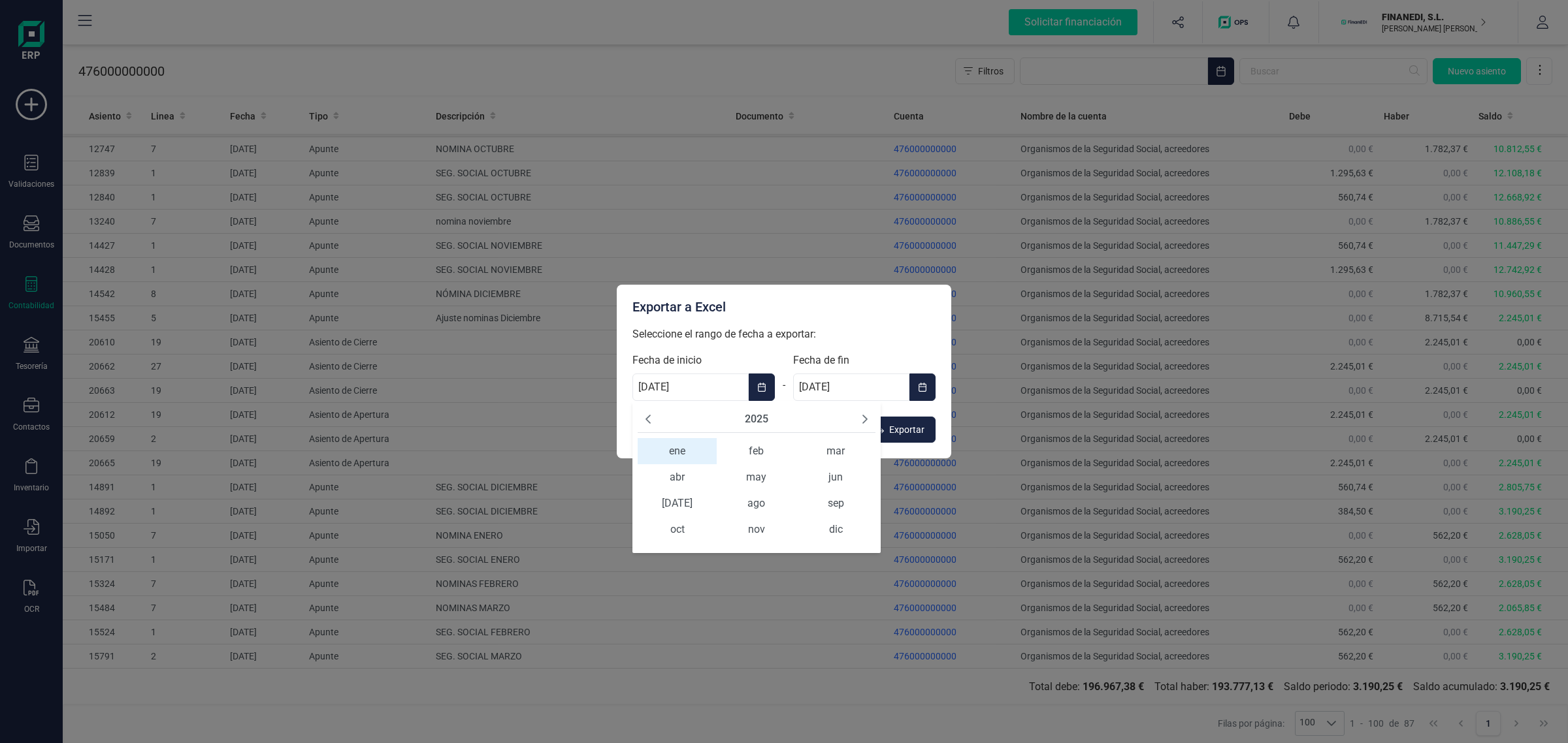
click at [655, 419] on div "2025" at bounding box center [756, 419] width 238 height 27
click at [646, 419] on icon "Previous Year" at bounding box center [648, 419] width 5 height 9
click at [679, 459] on span "ene" at bounding box center [677, 451] width 79 height 26
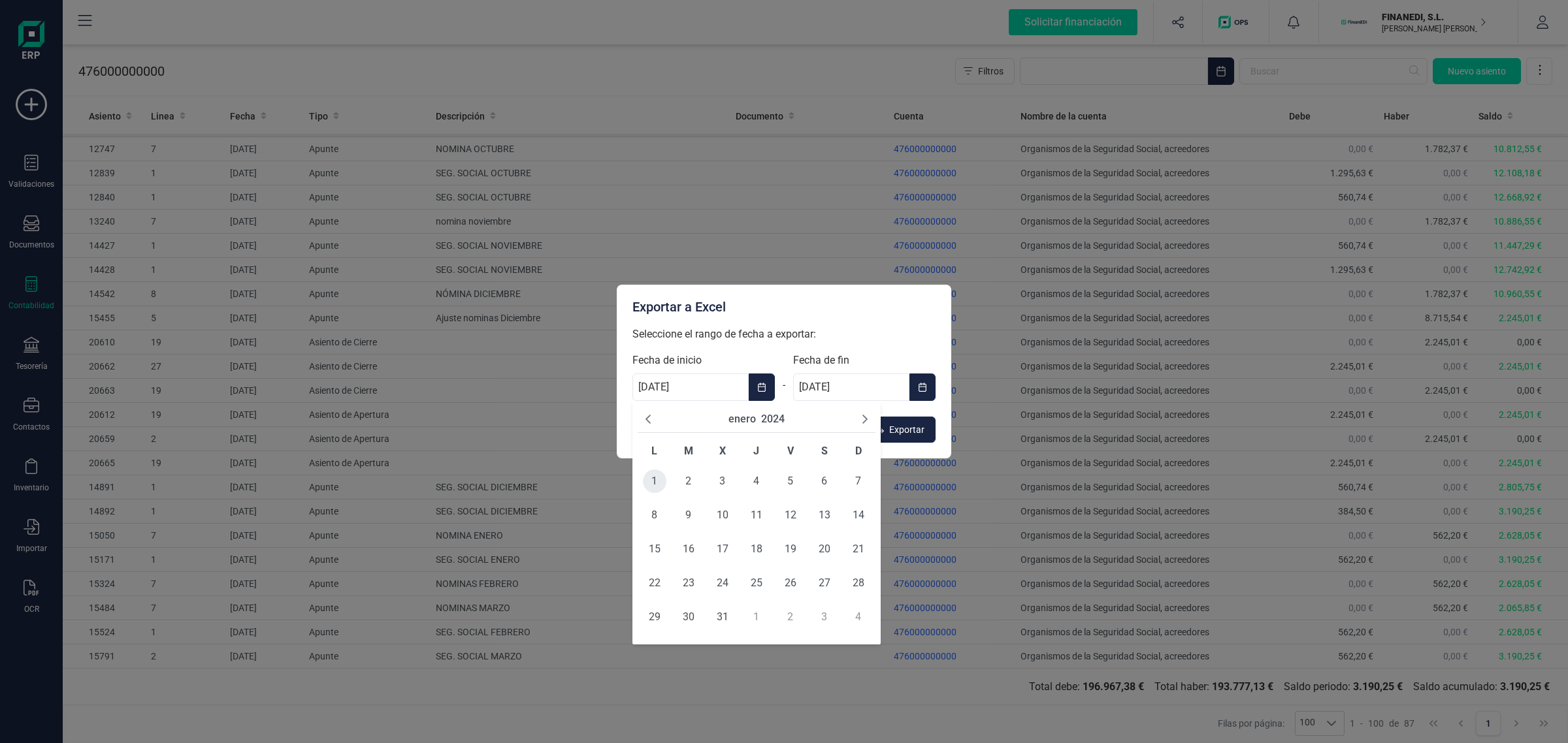
click at [657, 484] on span "1" at bounding box center [654, 481] width 24 height 24
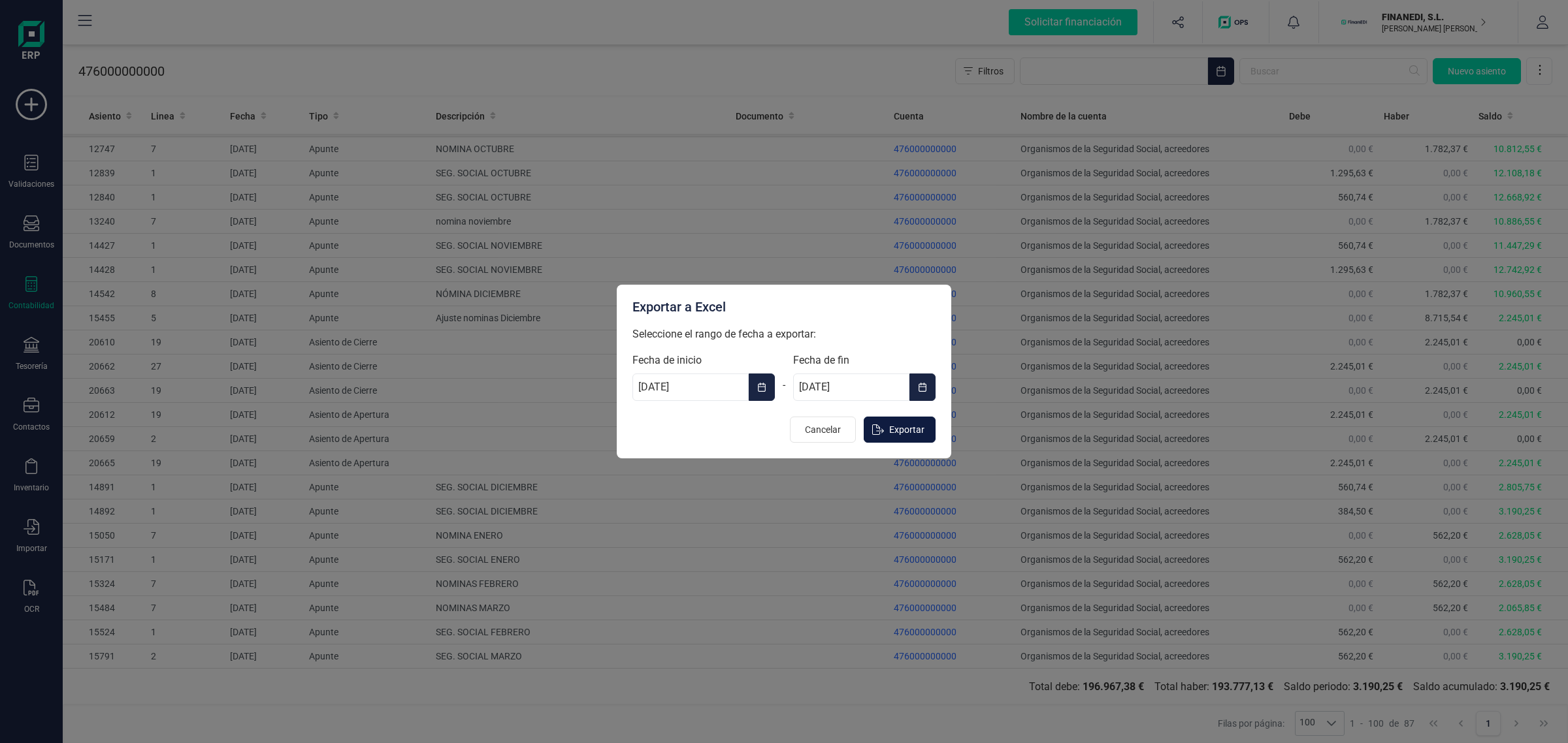
click at [910, 430] on span "Exportar" at bounding box center [906, 429] width 35 height 13
type input "[DATE]"
